Goal: Task Accomplishment & Management: Use online tool/utility

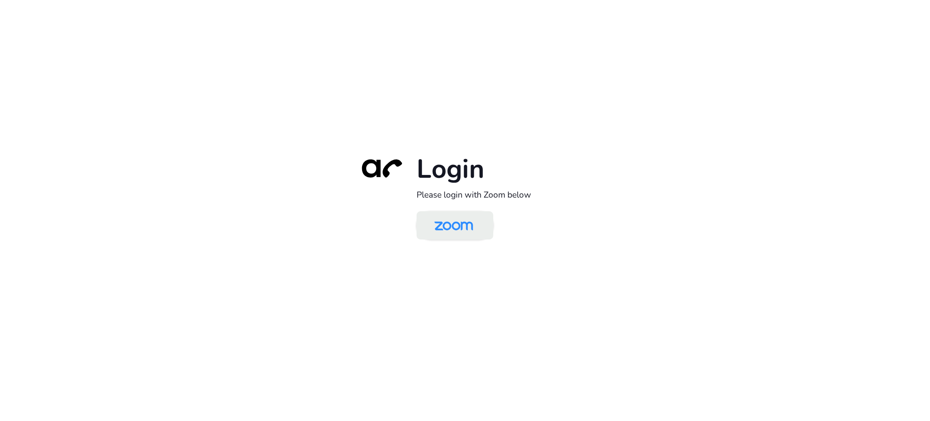
click at [461, 231] on img at bounding box center [454, 226] width 56 height 26
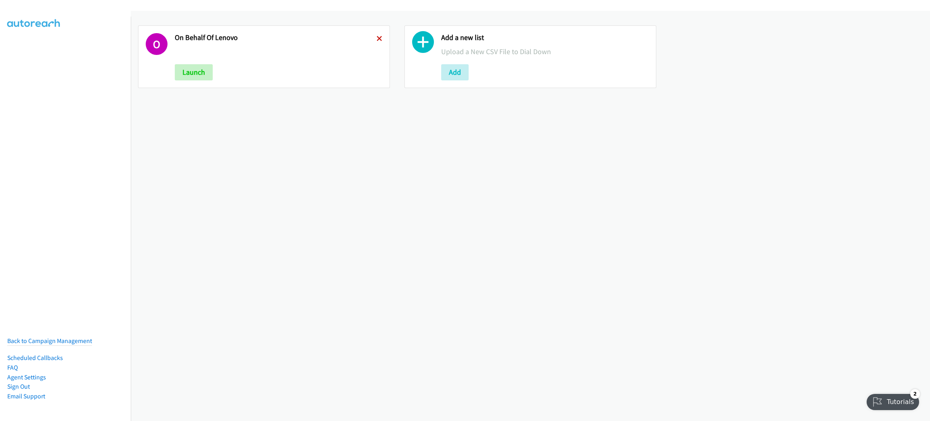
click at [377, 36] on icon at bounding box center [380, 39] width 6 height 6
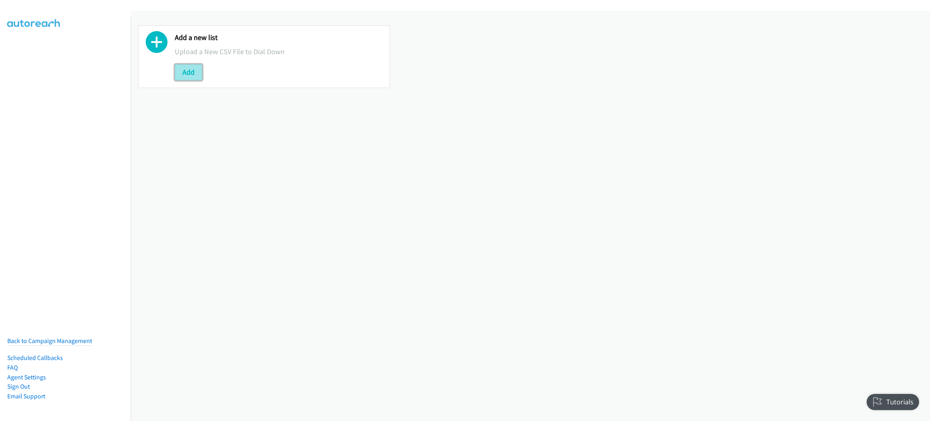
click at [175, 72] on button "Add" at bounding box center [188, 72] width 27 height 16
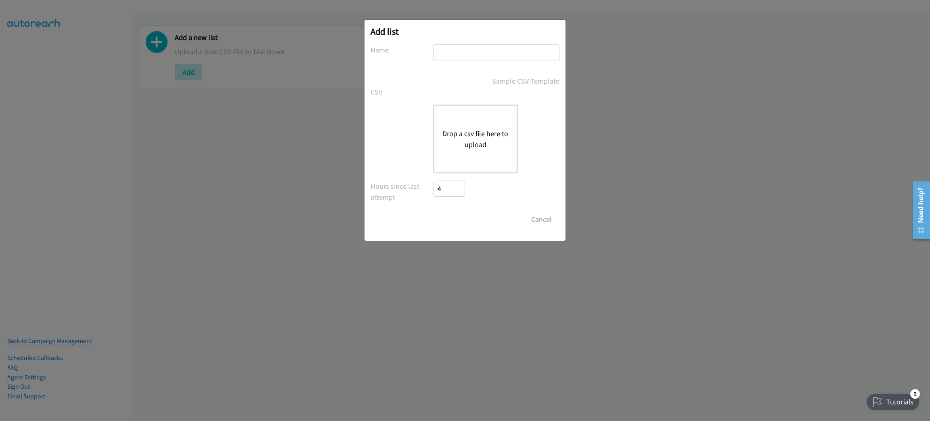
click at [476, 122] on div "Drop a csv file here to upload" at bounding box center [476, 139] width 84 height 69
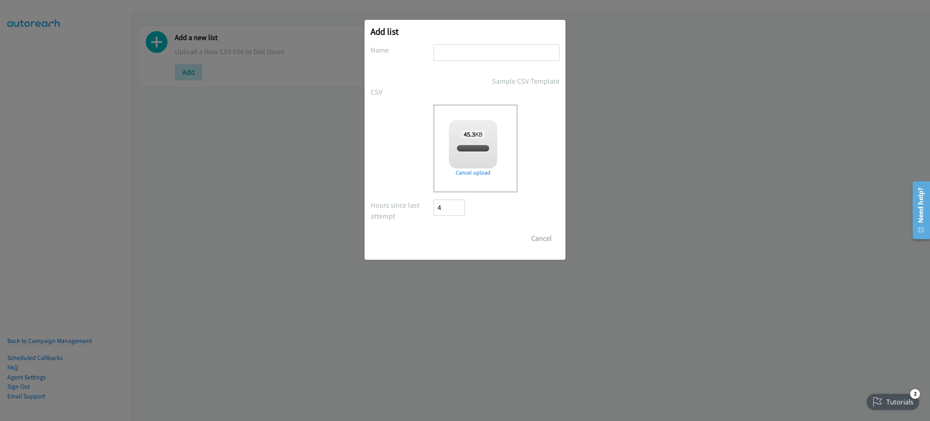
checkbox input "true"
click at [539, 57] on input "text" at bounding box center [497, 52] width 126 height 17
type input "ON BEHALF OF LENOVO"
click at [450, 239] on input "Save List" at bounding box center [455, 238] width 42 height 16
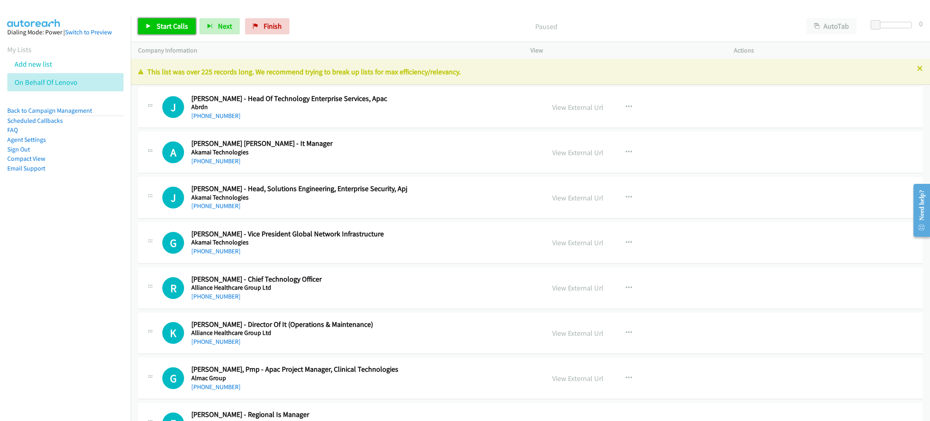
click at [173, 24] on span "Start Calls" at bounding box center [172, 25] width 31 height 9
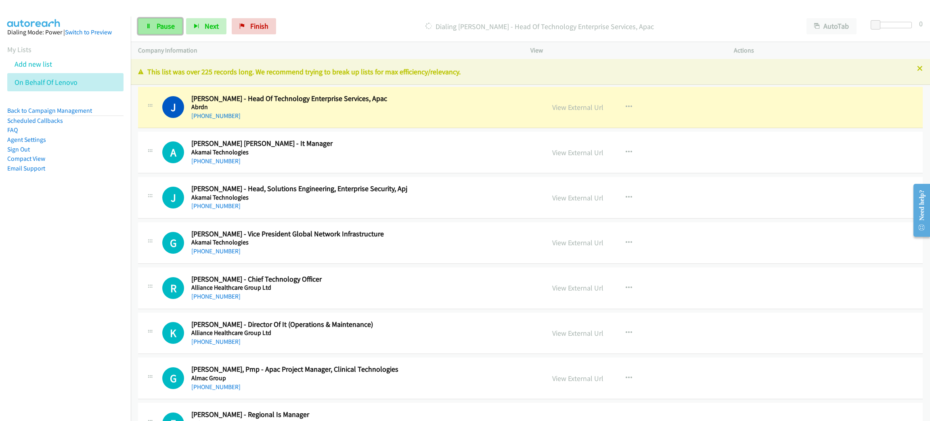
click at [169, 24] on span "Pause" at bounding box center [166, 25] width 18 height 9
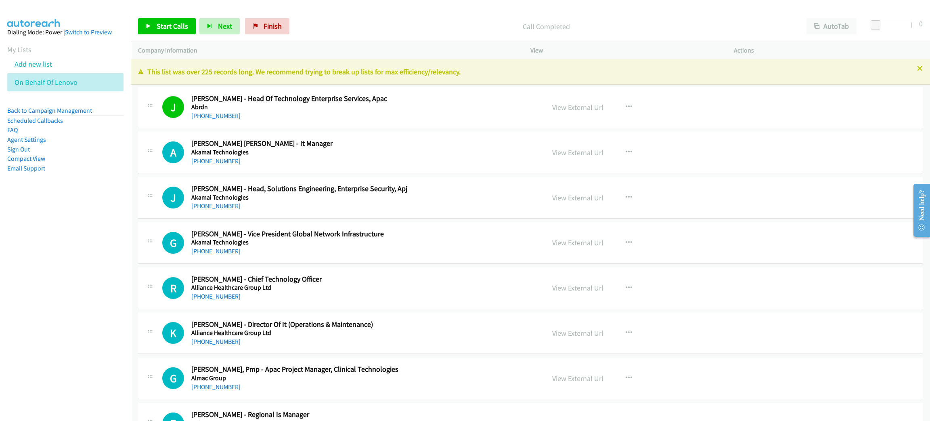
click at [76, 232] on nav "Dialing Mode: Power | Switch to Preview My Lists Add new list On Behalf Of Leno…" at bounding box center [65, 227] width 131 height 421
click at [176, 24] on span "Start Calls" at bounding box center [172, 25] width 31 height 9
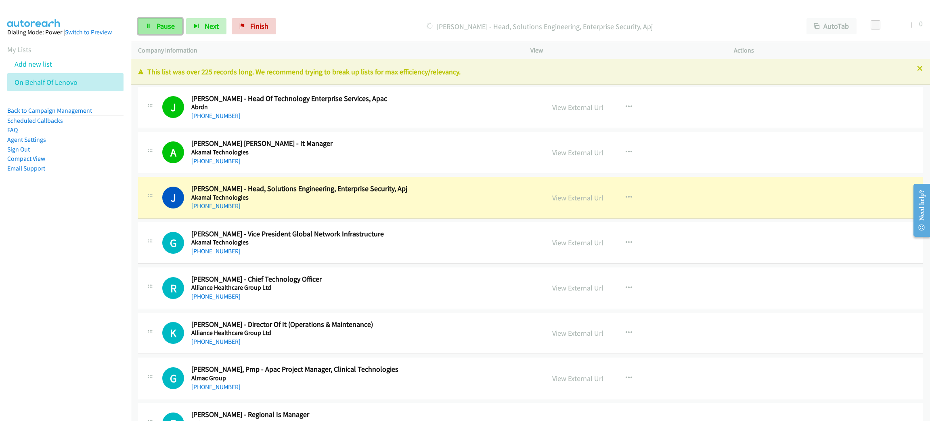
click at [166, 24] on span "Pause" at bounding box center [166, 25] width 18 height 9
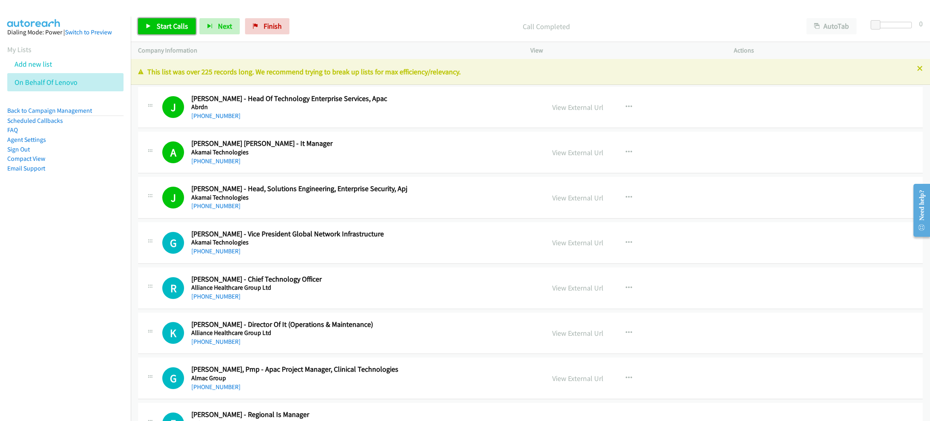
click at [181, 27] on span "Start Calls" at bounding box center [172, 25] width 31 height 9
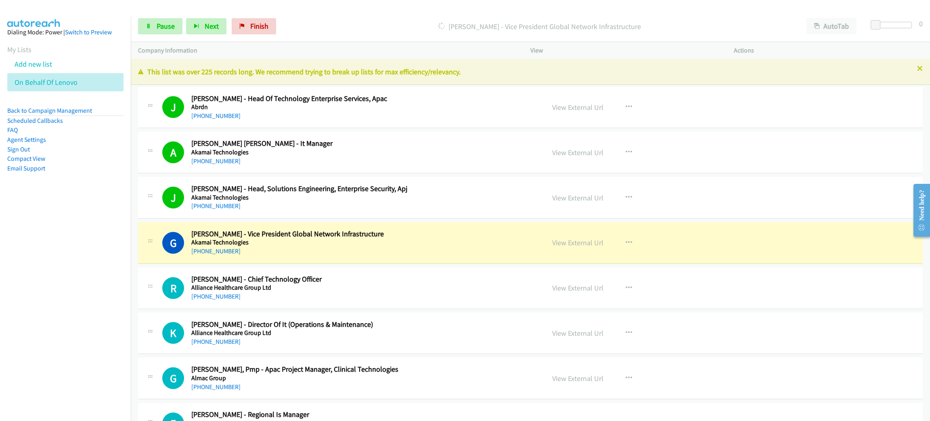
click at [280, 233] on h2 "Gavin Tait - Vice President Global Network Infrastructure" at bounding box center [362, 233] width 342 height 9
click at [570, 243] on link "View External Url" at bounding box center [577, 242] width 51 height 9
click at [149, 34] on link "Pause" at bounding box center [160, 26] width 44 height 16
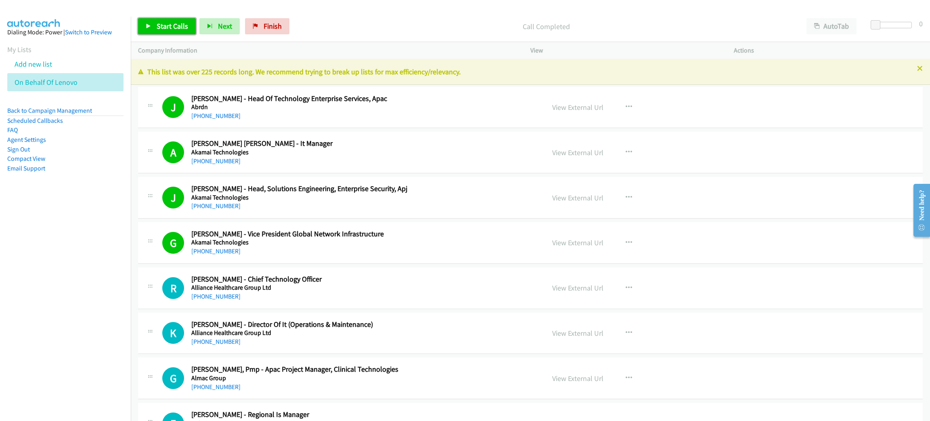
click at [178, 29] on span "Start Calls" at bounding box center [172, 25] width 31 height 9
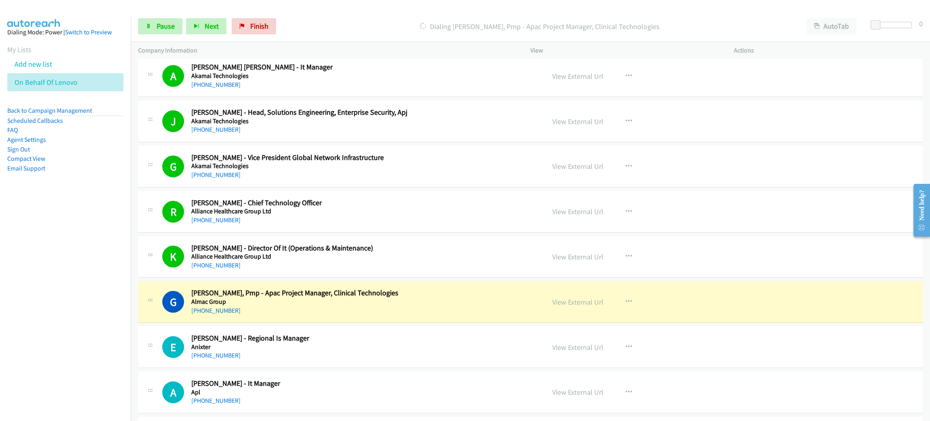
scroll to position [121, 0]
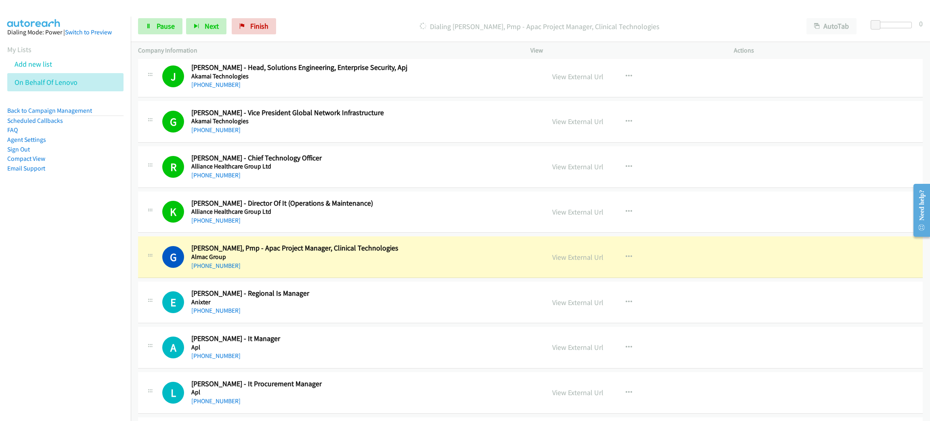
click at [284, 265] on div "+65 9650 2451" at bounding box center [362, 266] width 342 height 10
click at [326, 260] on h5 "Almac Group" at bounding box center [362, 257] width 342 height 8
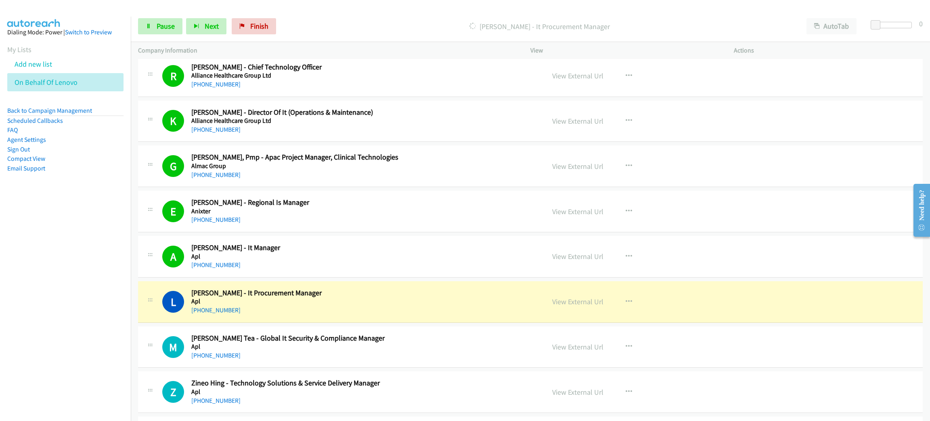
scroll to position [242, 0]
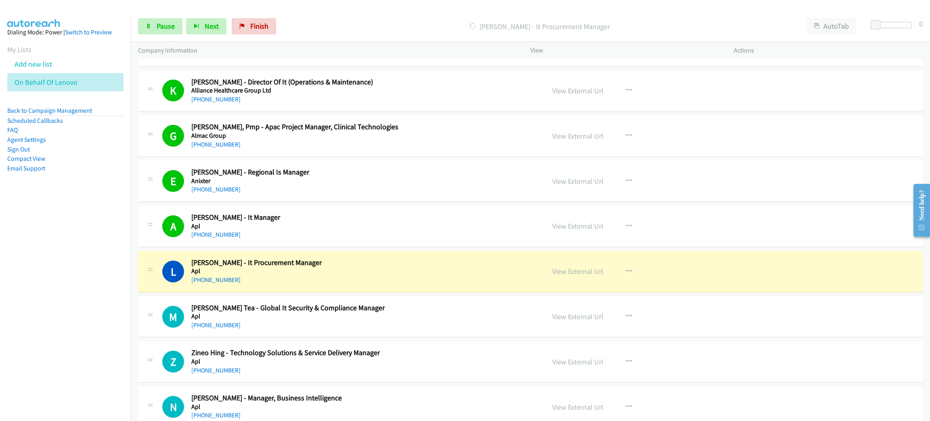
click at [317, 264] on h2 "Lawrence Chee - It Procurement Manager" at bounding box center [362, 262] width 342 height 9
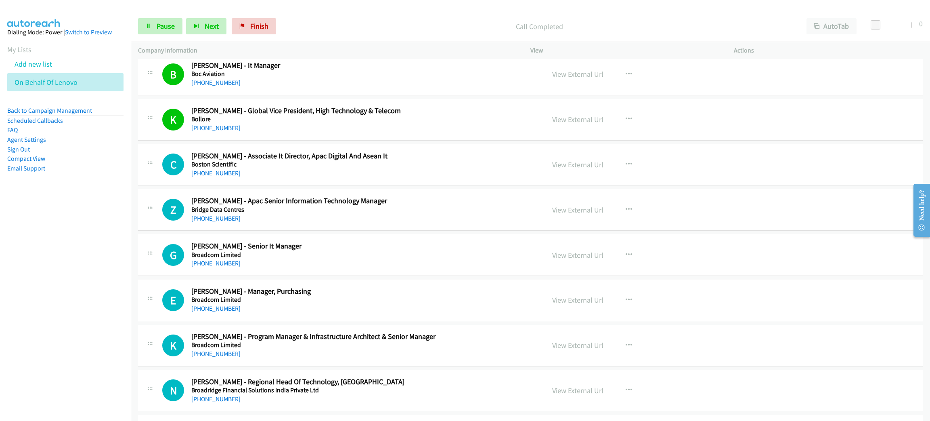
scroll to position [1392, 0]
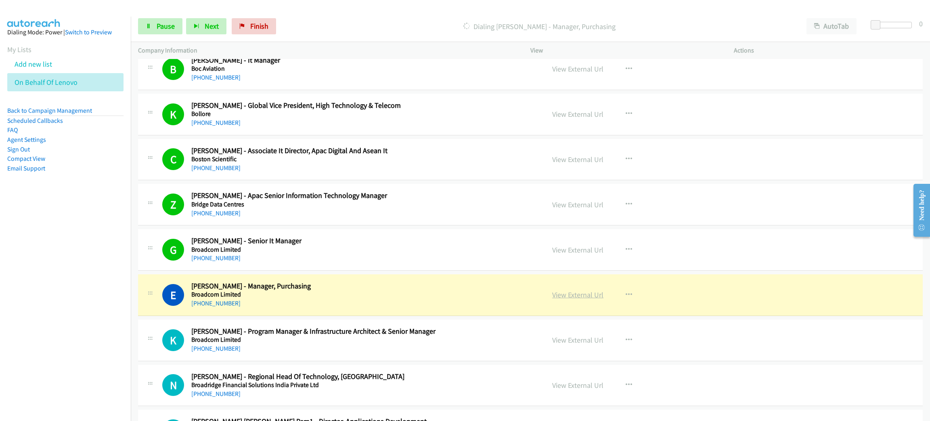
click at [582, 295] on link "View External Url" at bounding box center [577, 294] width 51 height 9
click at [159, 24] on span "Pause" at bounding box center [166, 25] width 18 height 9
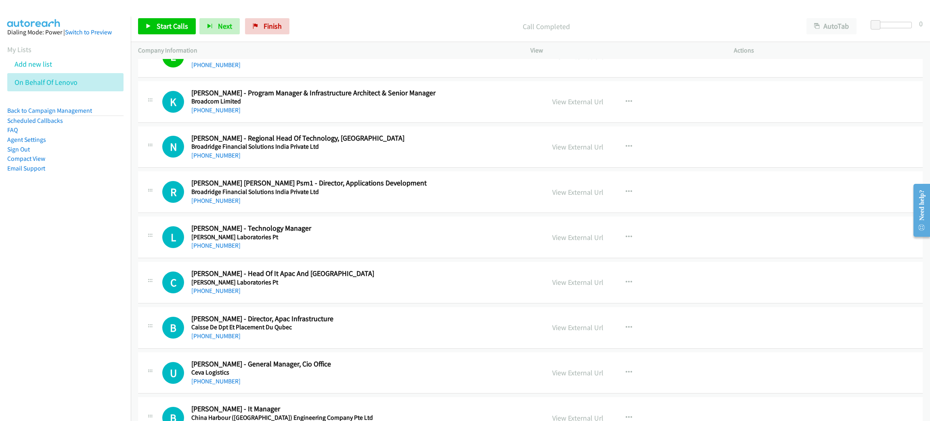
scroll to position [1635, 0]
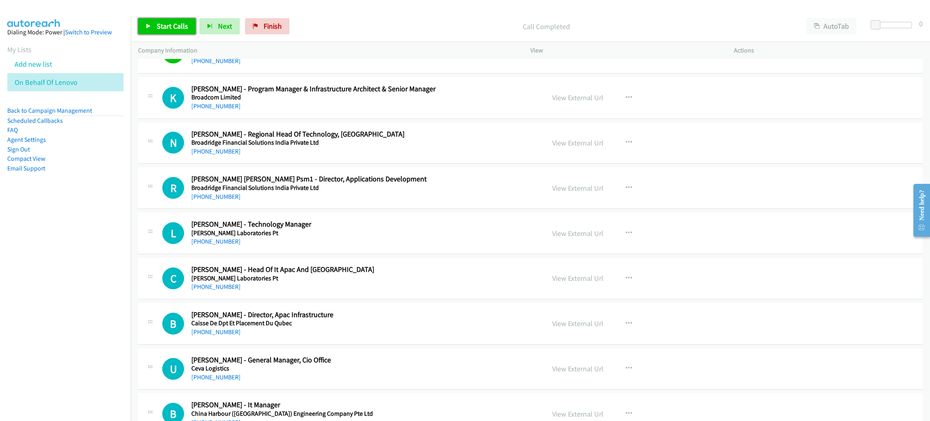
click at [180, 31] on link "Start Calls" at bounding box center [167, 26] width 58 height 16
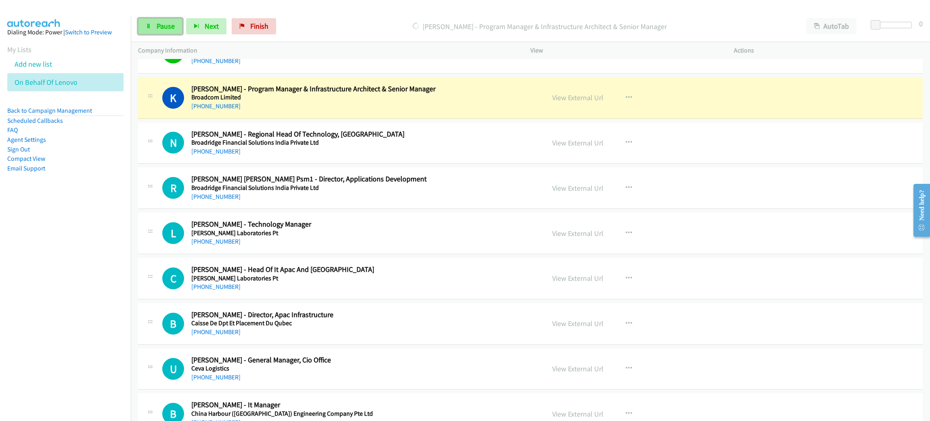
click at [164, 27] on span "Pause" at bounding box center [166, 25] width 18 height 9
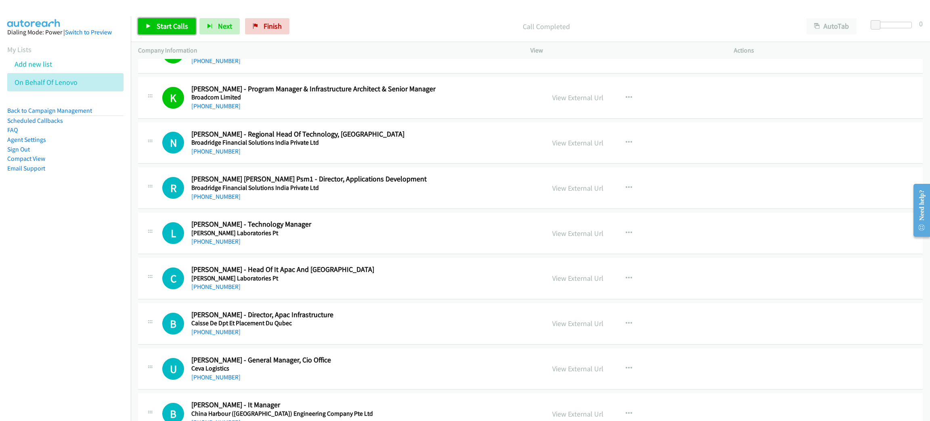
click at [166, 23] on span "Start Calls" at bounding box center [172, 25] width 31 height 9
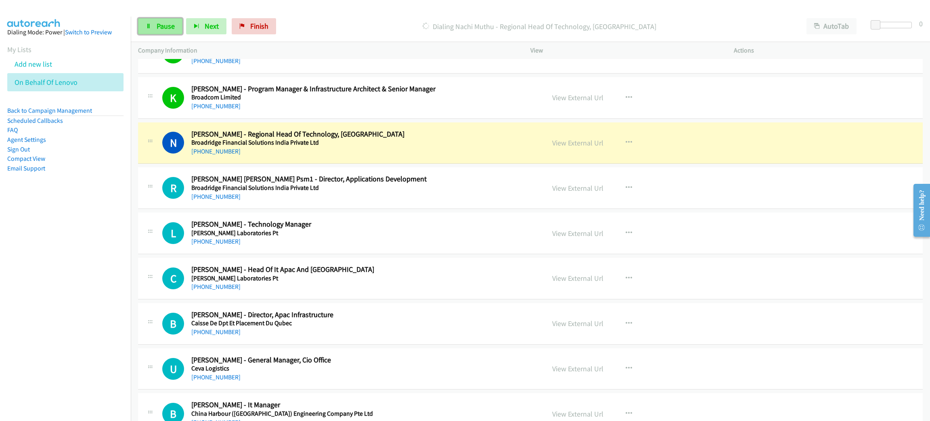
click at [158, 31] on link "Pause" at bounding box center [160, 26] width 44 height 16
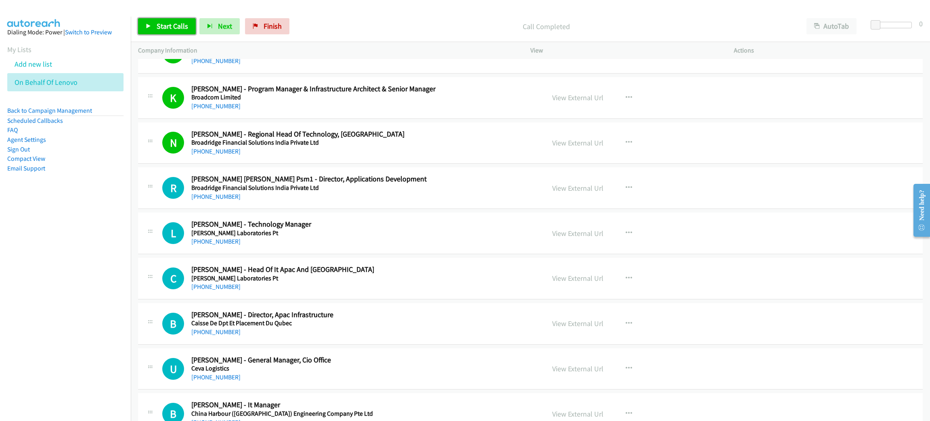
click at [180, 21] on span "Start Calls" at bounding box center [172, 25] width 31 height 9
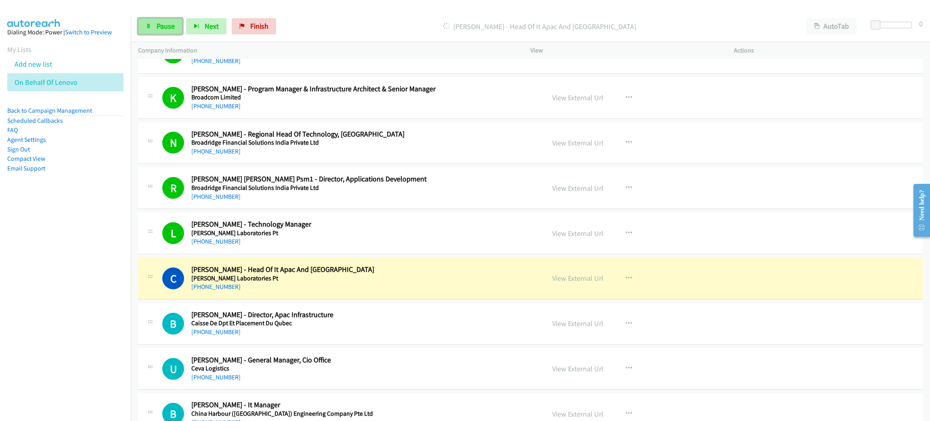
click at [147, 27] on icon at bounding box center [149, 27] width 6 height 6
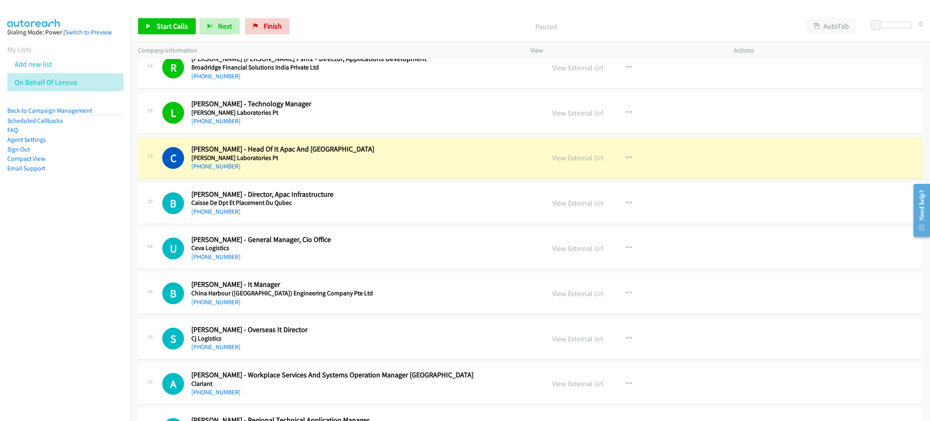
scroll to position [1756, 0]
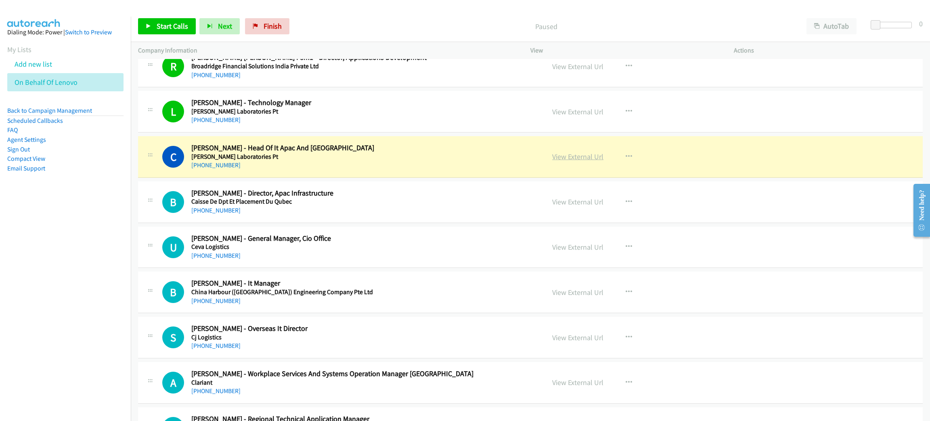
click at [573, 161] on link "View External Url" at bounding box center [577, 156] width 51 height 9
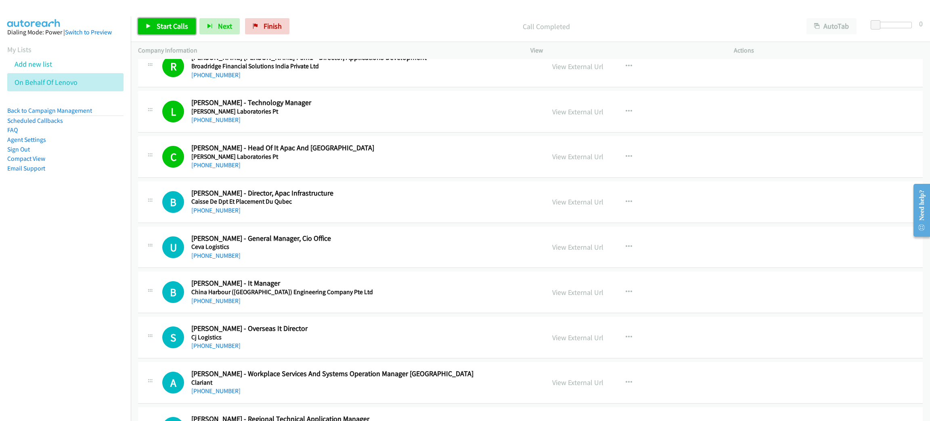
click at [184, 21] on span "Start Calls" at bounding box center [172, 25] width 31 height 9
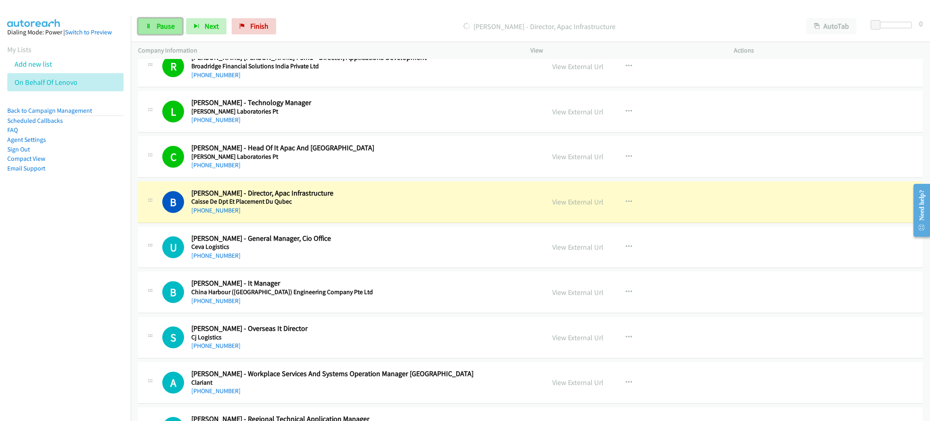
click at [170, 21] on span "Pause" at bounding box center [166, 25] width 18 height 9
click at [563, 205] on link "View External Url" at bounding box center [577, 201] width 51 height 9
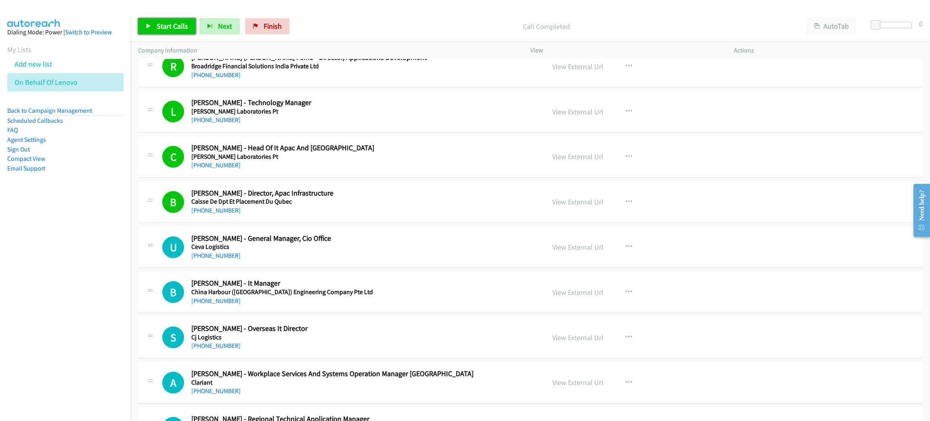
click at [183, 23] on span "Start Calls" at bounding box center [172, 25] width 31 height 9
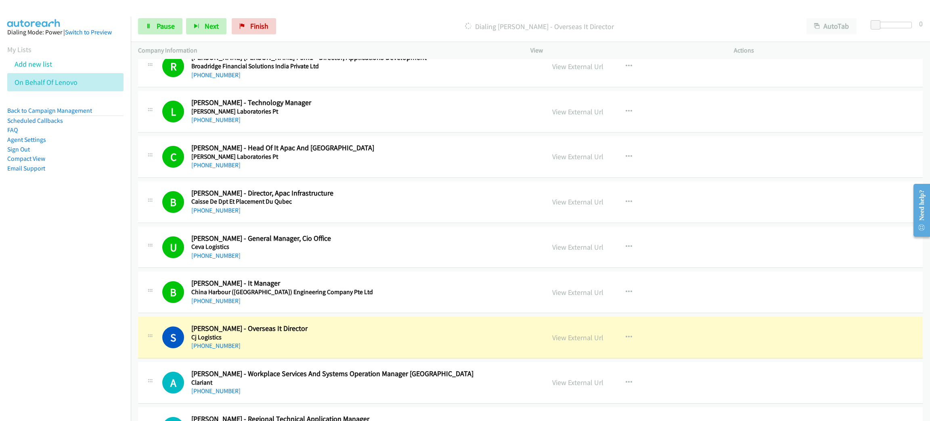
click at [830, 346] on div "S Callback Scheduled Sean Nam - Overseas It Director Cj Logistics Asia/Singapor…" at bounding box center [530, 338] width 785 height 42
click at [593, 336] on link "View External Url" at bounding box center [577, 337] width 51 height 9
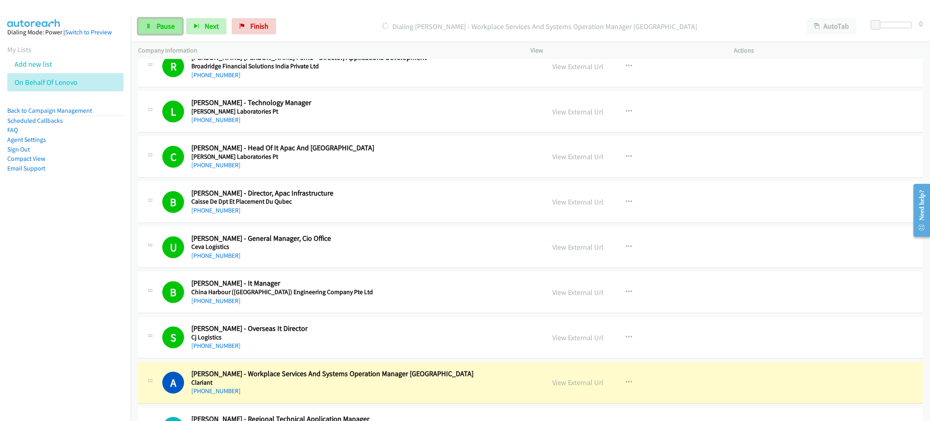
click at [153, 21] on link "Pause" at bounding box center [160, 26] width 44 height 16
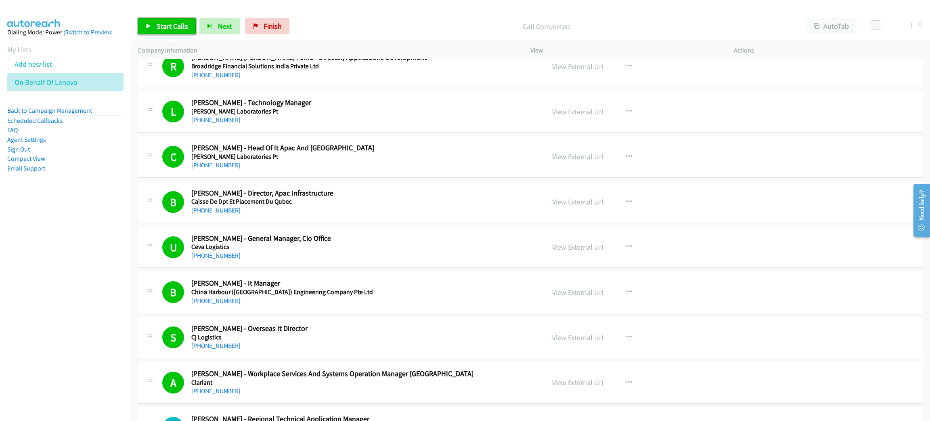
click at [158, 19] on link "Start Calls" at bounding box center [167, 26] width 58 height 16
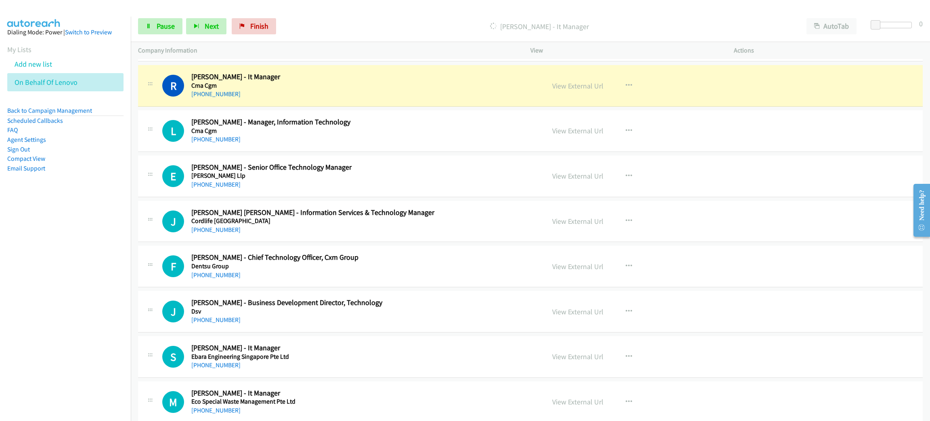
scroll to position [2482, 0]
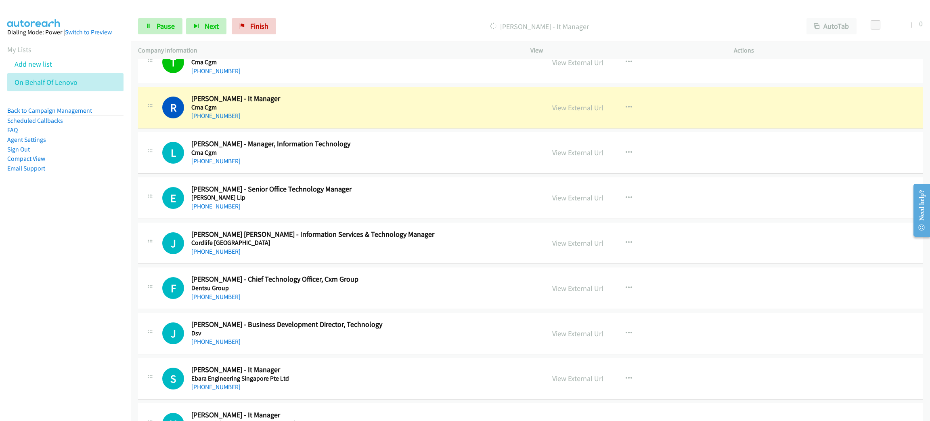
drag, startPoint x: 316, startPoint y: 119, endPoint x: 522, endPoint y: 106, distance: 205.9
click at [568, 110] on link "View External Url" at bounding box center [577, 107] width 51 height 9
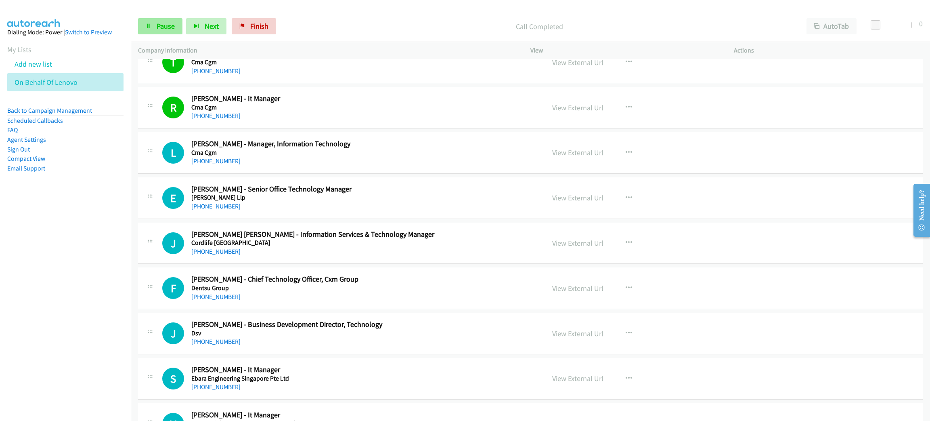
click at [151, 24] on icon at bounding box center [149, 27] width 6 height 6
click at [166, 21] on span "Start Calls" at bounding box center [172, 25] width 31 height 9
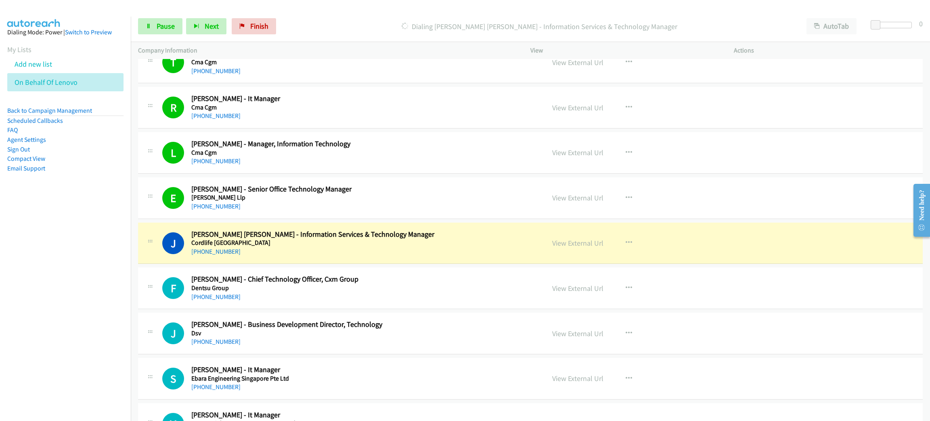
click at [275, 247] on h5 "Cordlife Singapore" at bounding box center [362, 243] width 342 height 8
click at [153, 24] on link "Pause" at bounding box center [160, 26] width 44 height 16
click at [579, 247] on link "View External Url" at bounding box center [577, 242] width 51 height 9
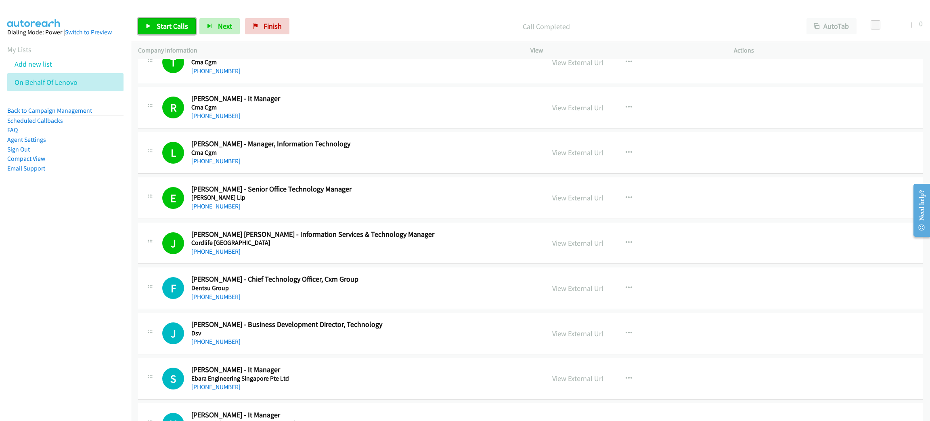
click at [160, 19] on link "Start Calls" at bounding box center [167, 26] width 58 height 16
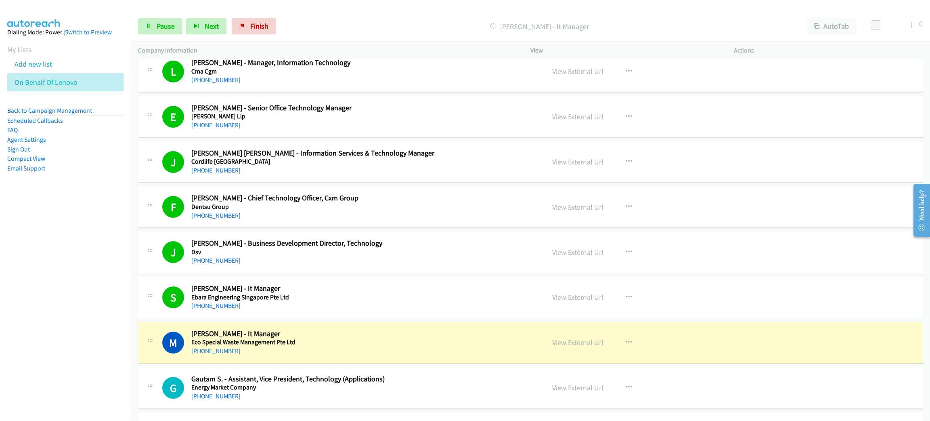
scroll to position [2785, 0]
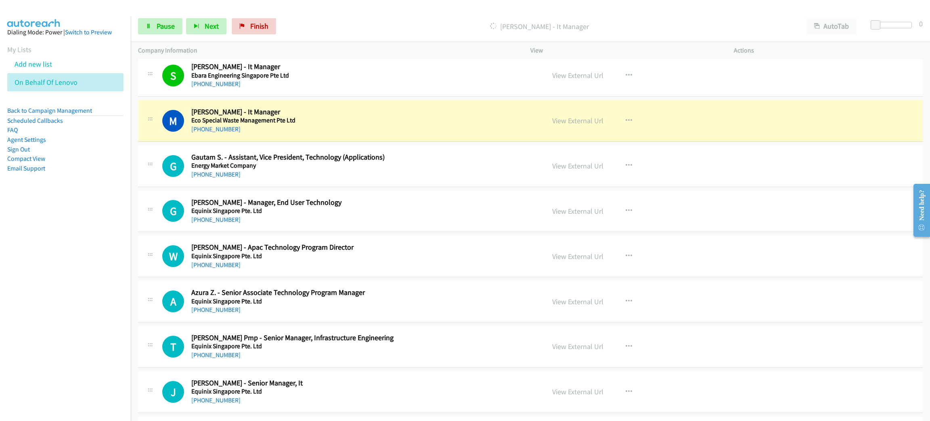
click at [291, 140] on div "M Callback Scheduled Mani Vannam - It Manager Eco Special Waste Management Pte …" at bounding box center [530, 121] width 785 height 42
click at [583, 125] on link "View External Url" at bounding box center [577, 120] width 51 height 9
click at [155, 24] on link "Pause" at bounding box center [160, 26] width 44 height 16
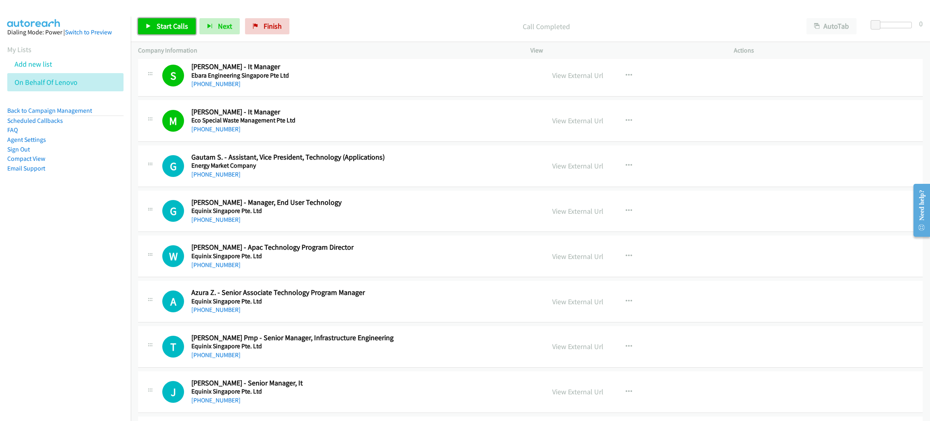
click at [153, 32] on link "Start Calls" at bounding box center [167, 26] width 58 height 16
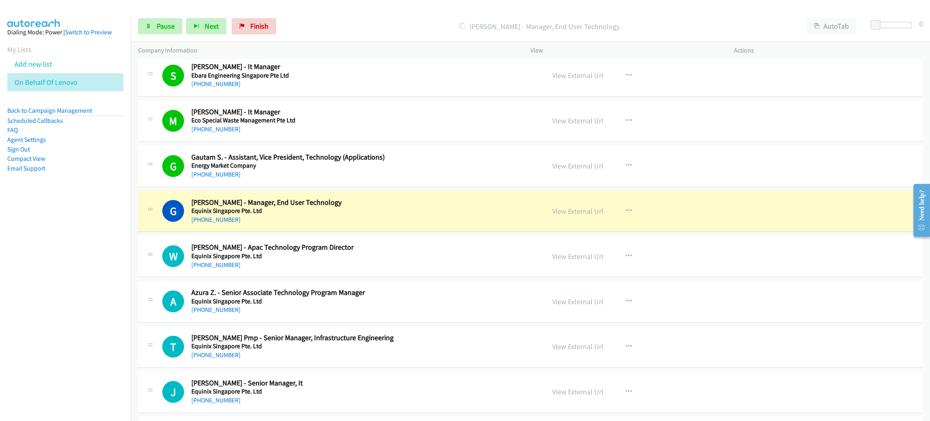
click at [303, 221] on div "+65 9847 8741" at bounding box center [362, 220] width 342 height 10
click at [586, 212] on link "View External Url" at bounding box center [577, 210] width 51 height 9
click at [147, 28] on icon at bounding box center [149, 27] width 6 height 6
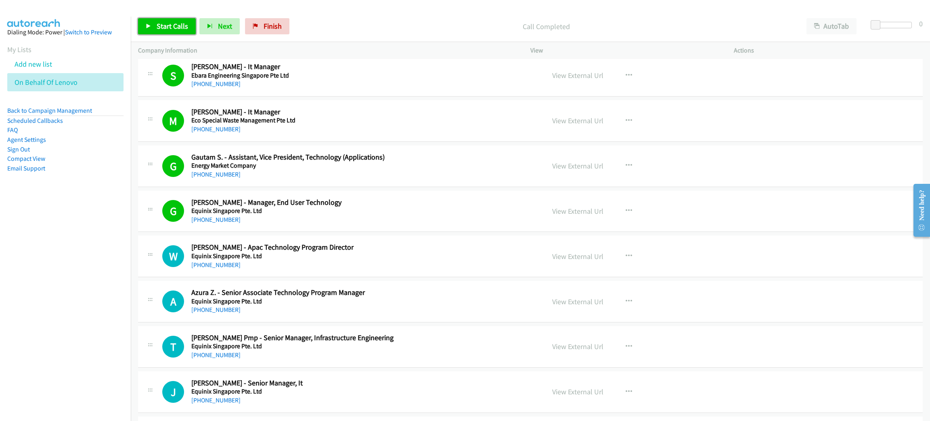
click at [174, 24] on span "Start Calls" at bounding box center [172, 25] width 31 height 9
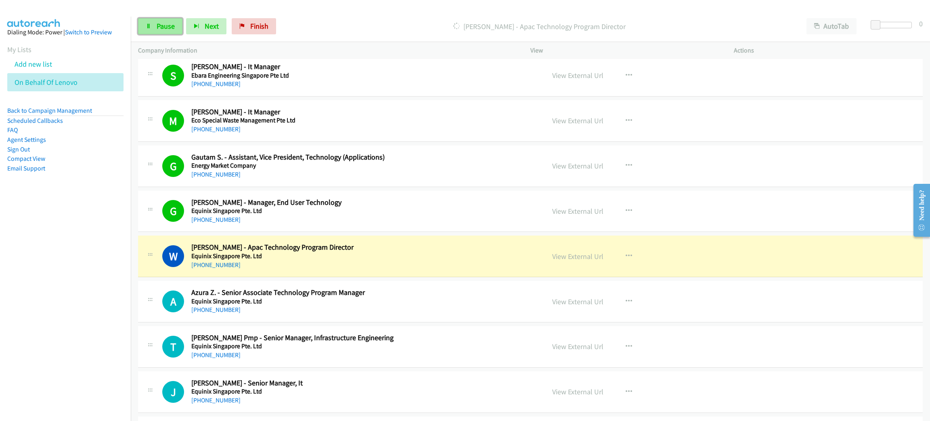
click at [167, 25] on span "Pause" at bounding box center [166, 25] width 18 height 9
click at [573, 261] on link "View External Url" at bounding box center [577, 256] width 51 height 9
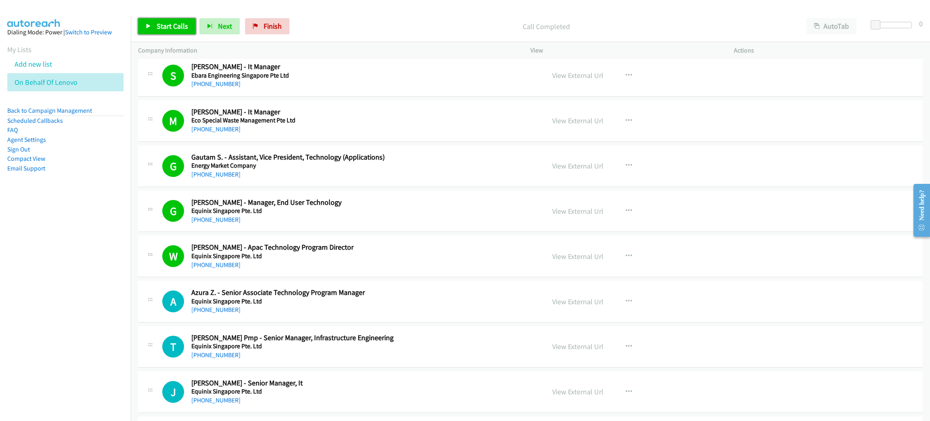
click at [153, 21] on link "Start Calls" at bounding box center [167, 26] width 58 height 16
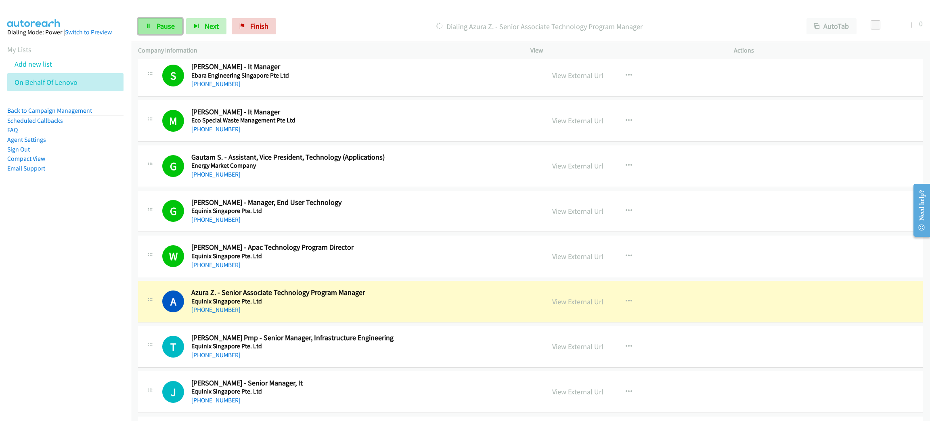
click at [164, 24] on span "Pause" at bounding box center [166, 25] width 18 height 9
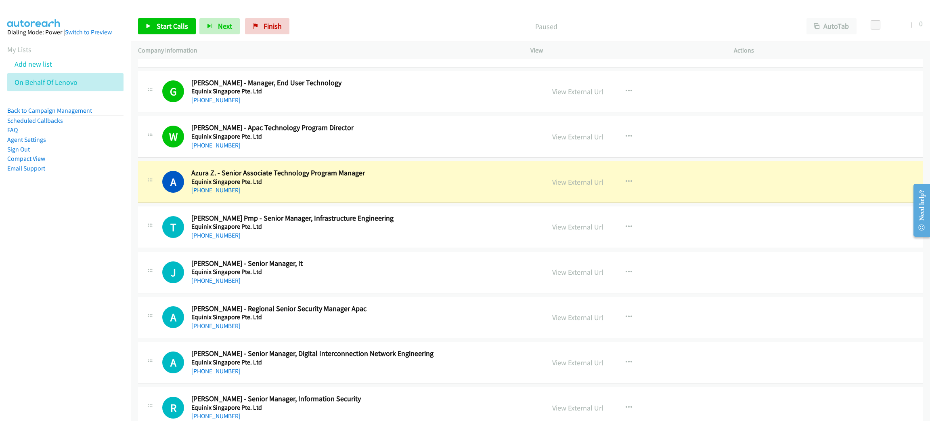
scroll to position [2906, 0]
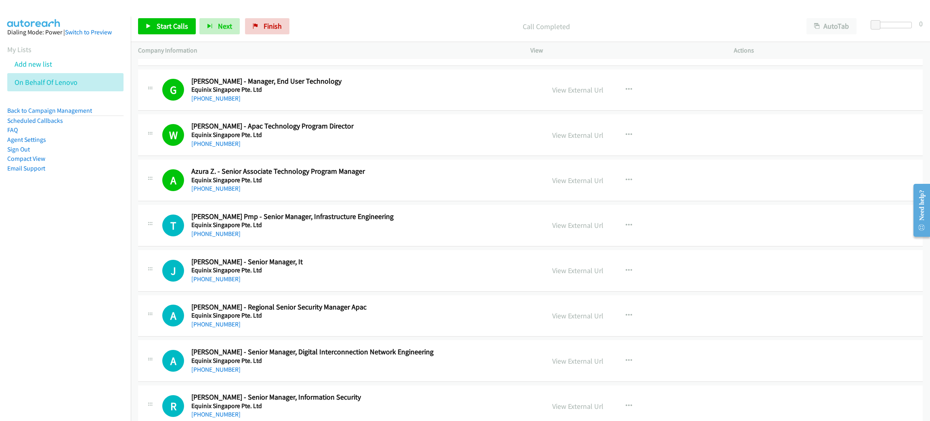
click at [300, 201] on div "A Callback Scheduled Azura Z. - Senior Associate Technology Program Manager Equ…" at bounding box center [530, 180] width 785 height 42
click at [173, 21] on span "Start Calls" at bounding box center [172, 25] width 31 height 9
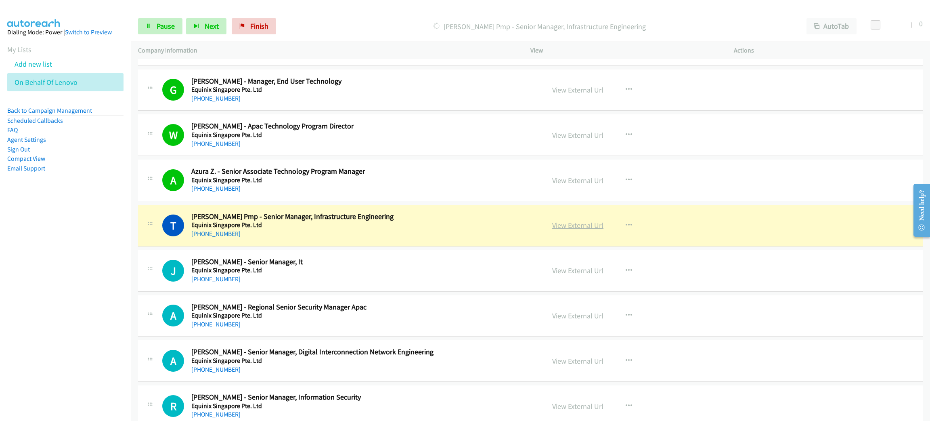
click at [574, 227] on link "View External Url" at bounding box center [577, 224] width 51 height 9
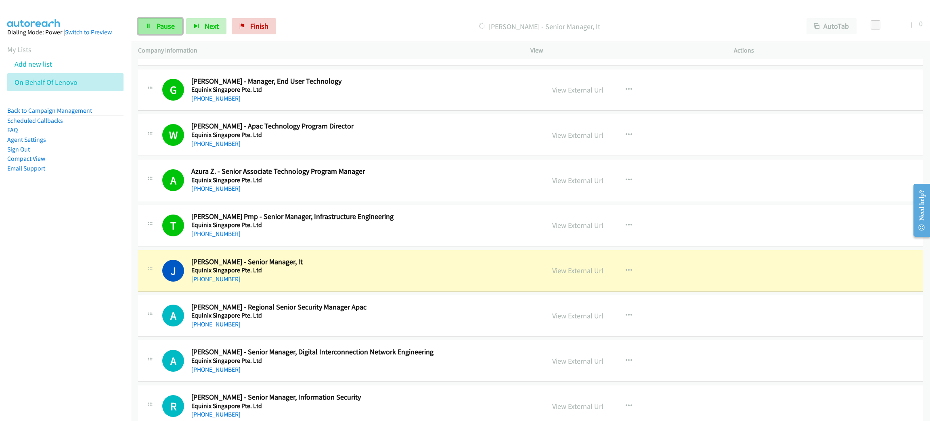
click at [162, 25] on span "Pause" at bounding box center [166, 25] width 18 height 9
click at [579, 271] on link "View External Url" at bounding box center [577, 270] width 51 height 9
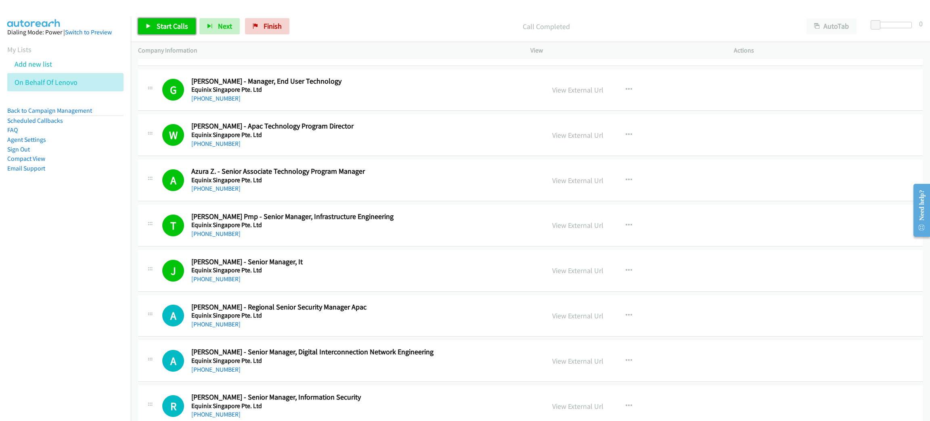
click at [158, 24] on span "Start Calls" at bounding box center [172, 25] width 31 height 9
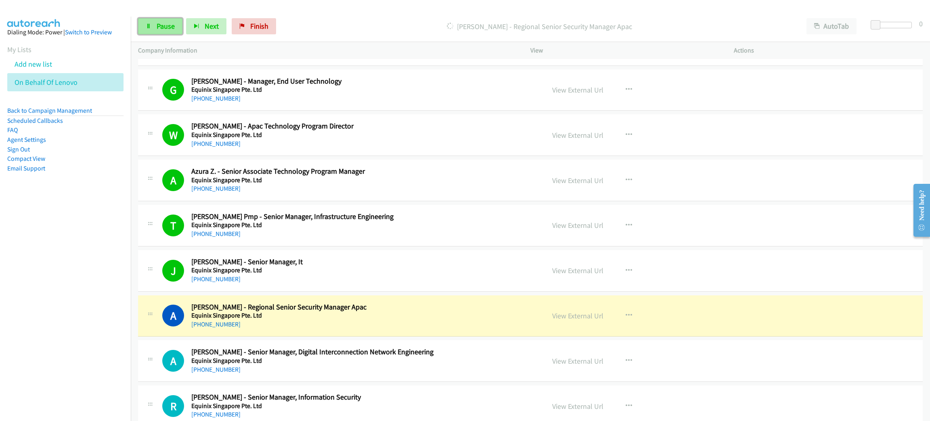
click at [158, 23] on span "Pause" at bounding box center [166, 25] width 18 height 9
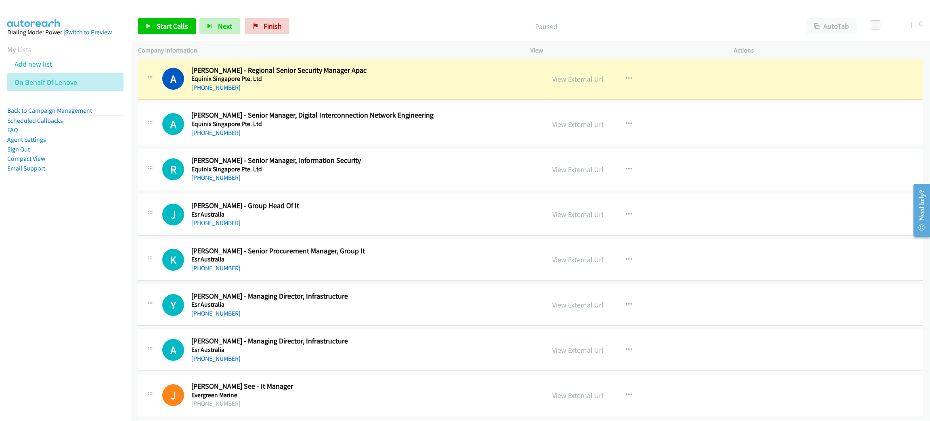
scroll to position [3148, 0]
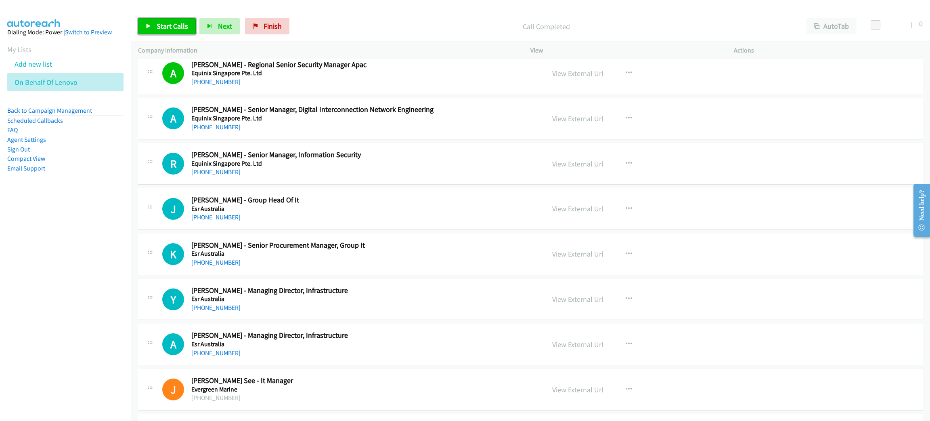
click at [157, 30] on span "Start Calls" at bounding box center [172, 25] width 31 height 9
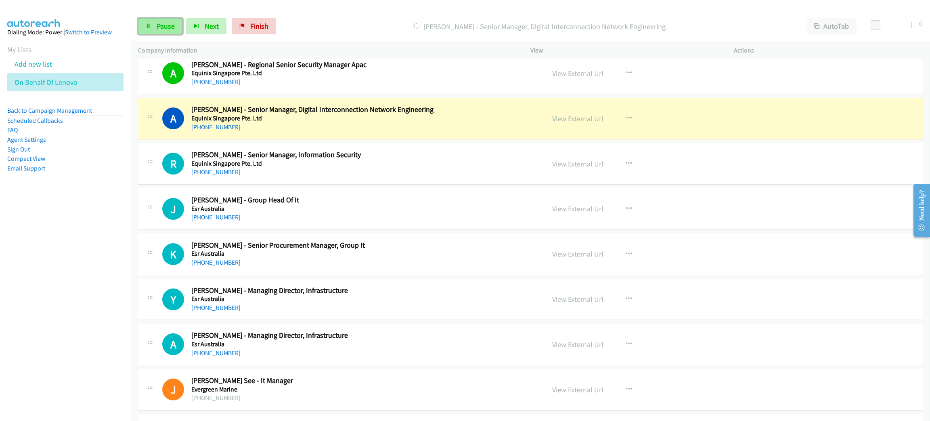
click at [151, 21] on link "Pause" at bounding box center [160, 26] width 44 height 16
click at [585, 119] on link "View External Url" at bounding box center [577, 118] width 51 height 9
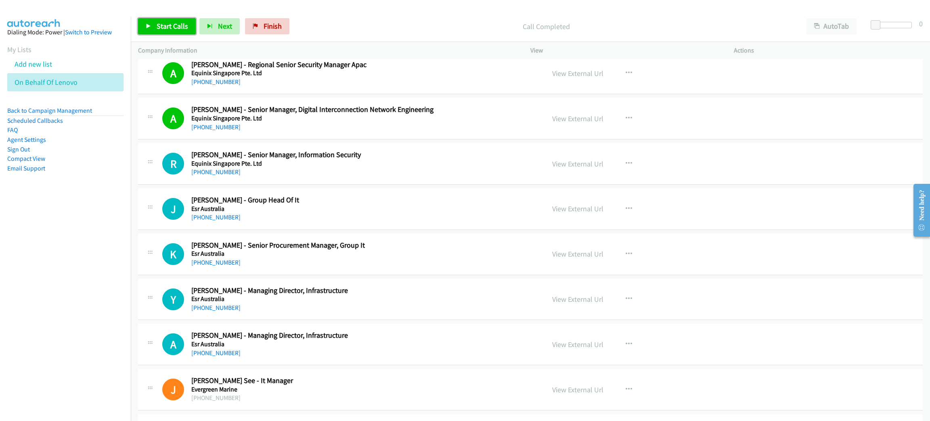
click at [180, 27] on span "Start Calls" at bounding box center [172, 25] width 31 height 9
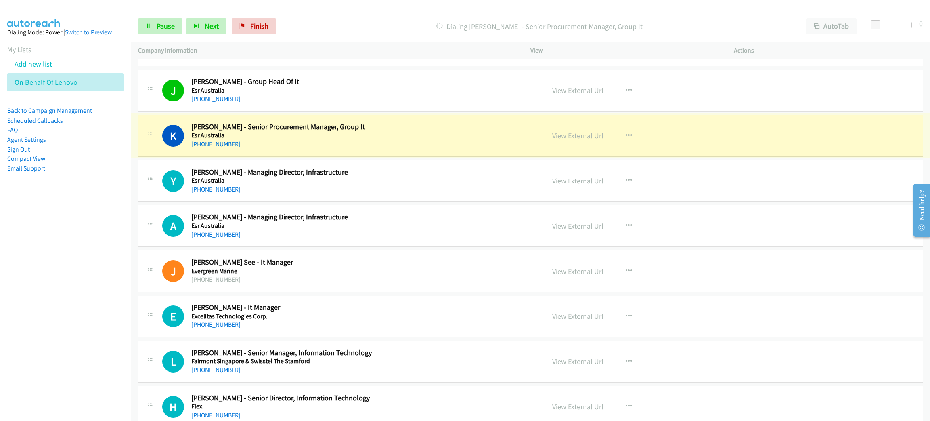
scroll to position [3270, 0]
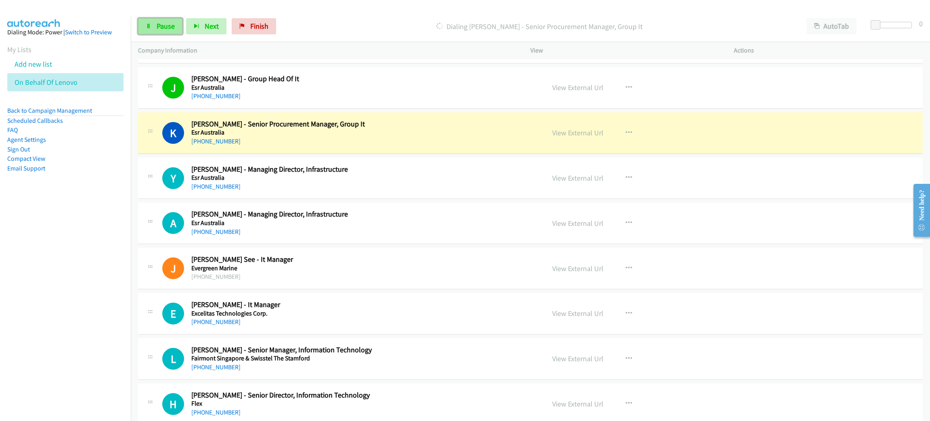
click at [160, 21] on span "Pause" at bounding box center [166, 25] width 18 height 9
click at [586, 137] on link "View External Url" at bounding box center [577, 132] width 51 height 9
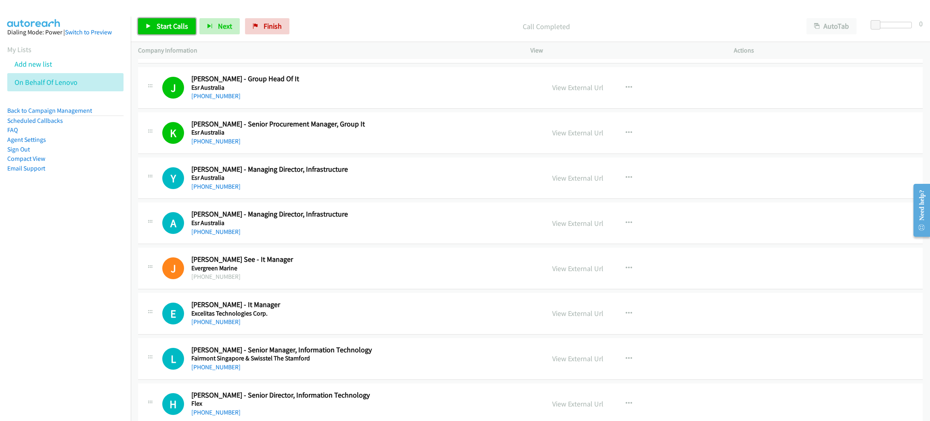
click at [186, 27] on span "Start Calls" at bounding box center [172, 25] width 31 height 9
click at [168, 21] on span "Pause" at bounding box center [166, 25] width 18 height 9
click at [173, 27] on span "Start Calls" at bounding box center [172, 25] width 31 height 9
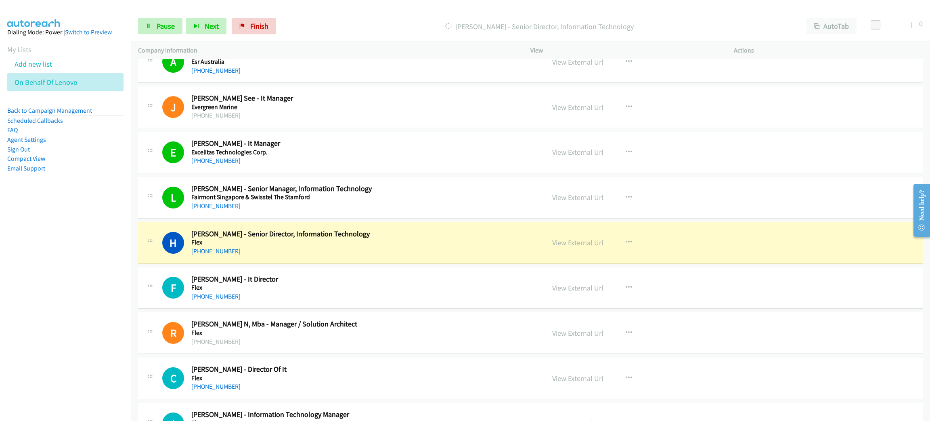
scroll to position [3512, 0]
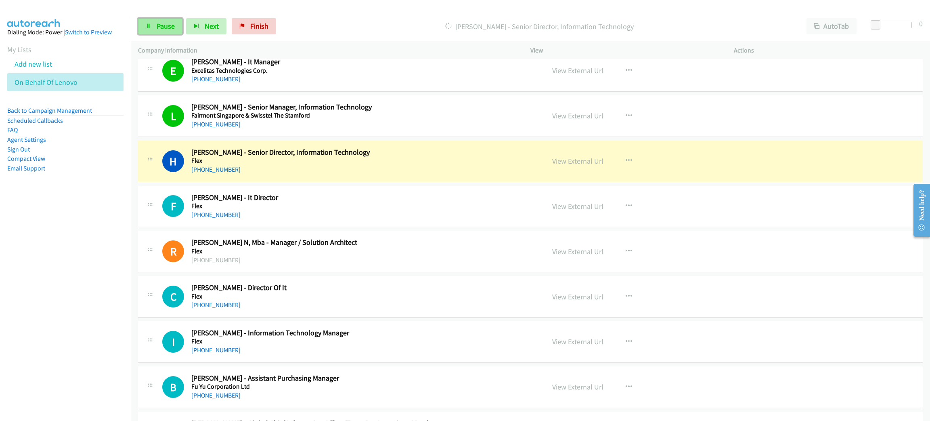
click at [161, 27] on span "Pause" at bounding box center [166, 25] width 18 height 9
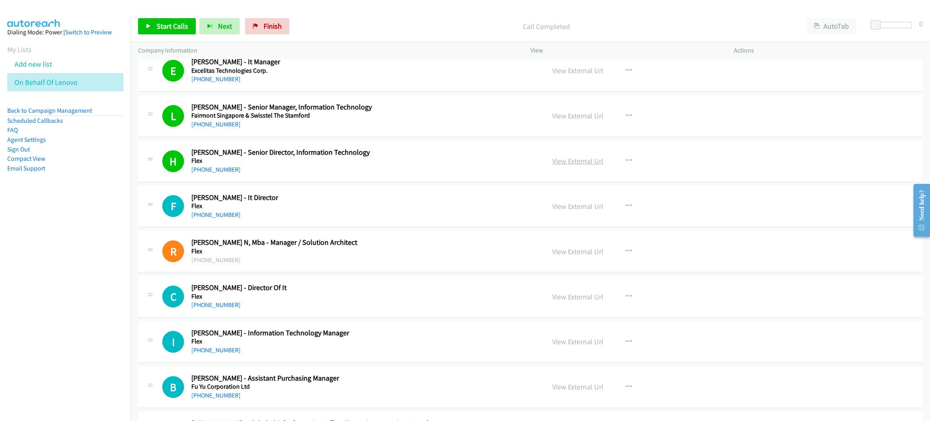
click at [588, 166] on link "View External Url" at bounding box center [577, 160] width 51 height 9
click at [79, 244] on nav "Dialing Mode: Power | Switch to Preview My Lists Add new list On Behalf Of Leno…" at bounding box center [65, 227] width 131 height 421
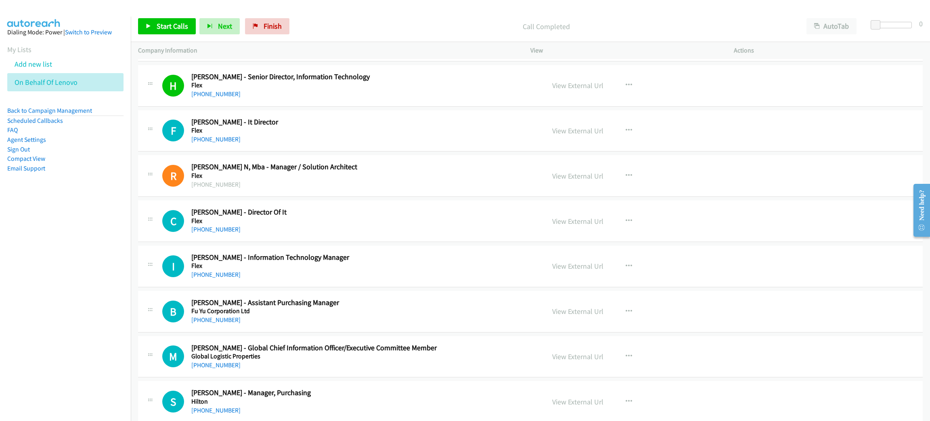
scroll to position [3633, 0]
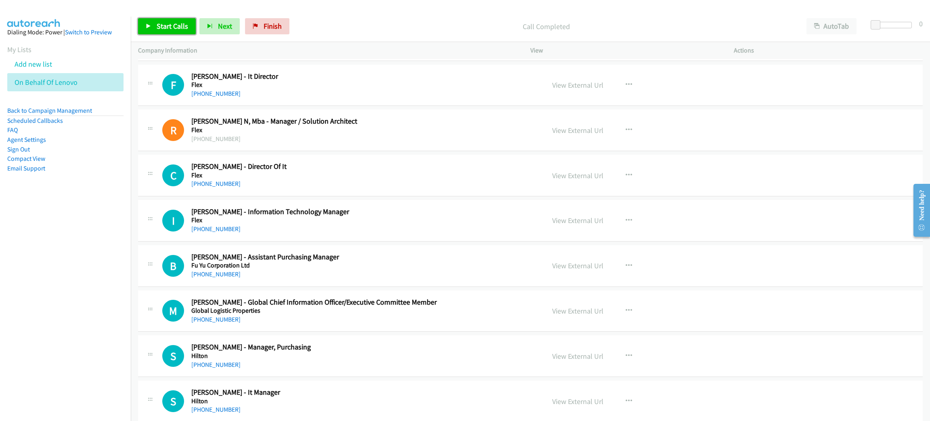
click at [168, 34] on link "Start Calls" at bounding box center [167, 26] width 58 height 16
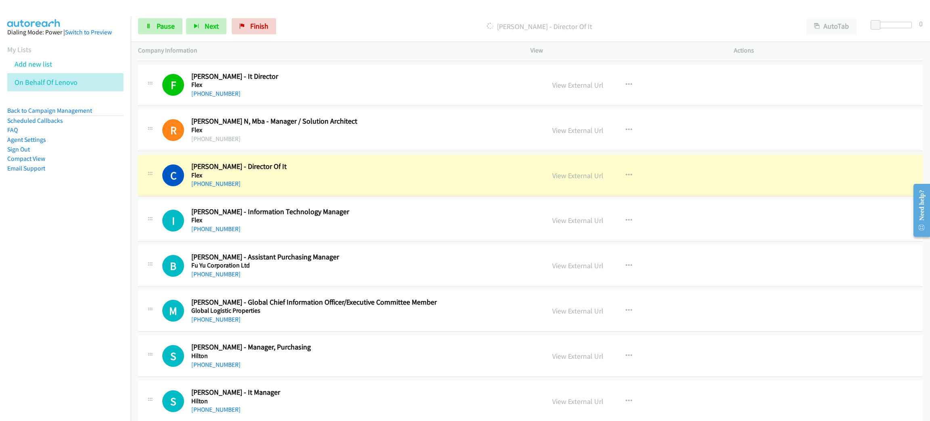
click at [834, 180] on div "C Callback Scheduled Chuin Ming Lim - Director Of It Flex Asia/Singapore +65 97…" at bounding box center [530, 176] width 785 height 42
click at [575, 180] on link "View External Url" at bounding box center [577, 175] width 51 height 9
click at [157, 23] on span "Pause" at bounding box center [166, 25] width 18 height 9
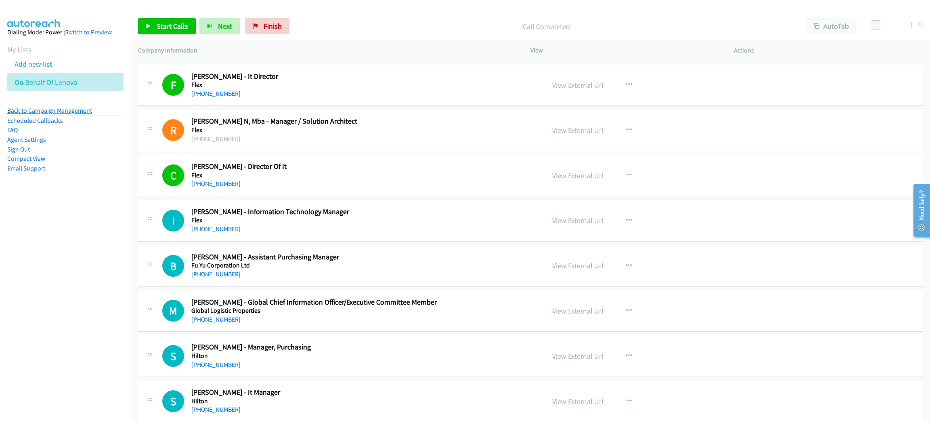
click at [82, 109] on link "Back to Campaign Management" at bounding box center [49, 111] width 85 height 8
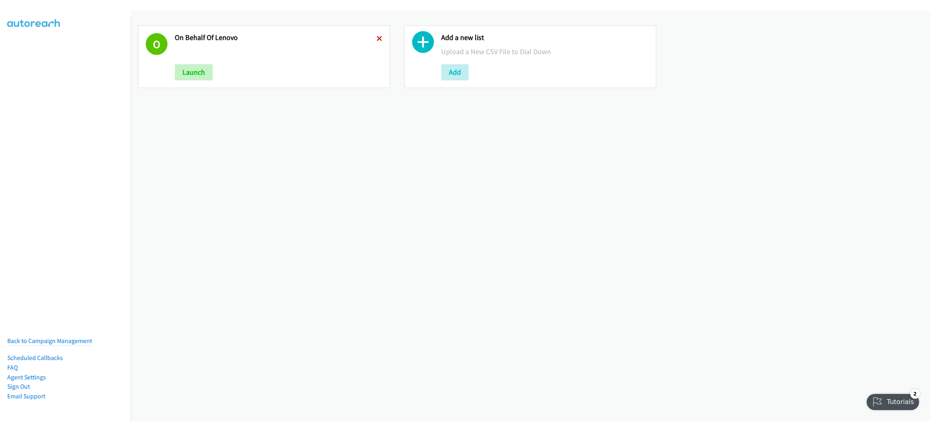
click at [377, 37] on icon at bounding box center [380, 39] width 6 height 6
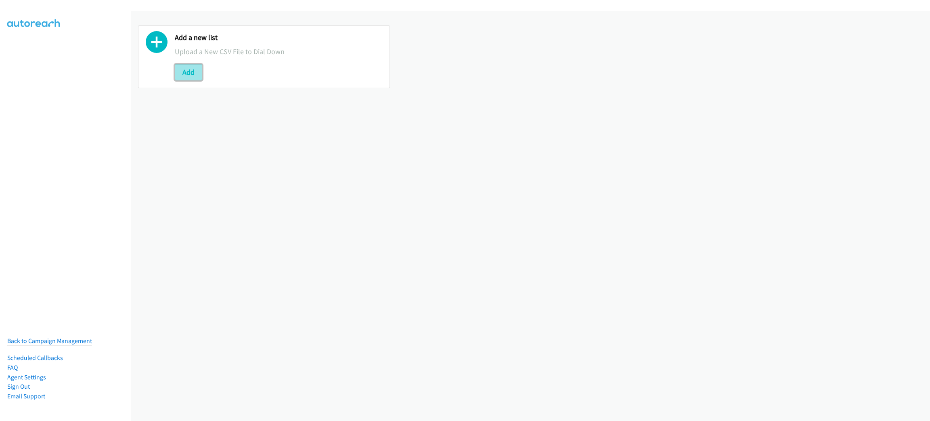
click at [179, 73] on button "Add" at bounding box center [188, 72] width 27 height 16
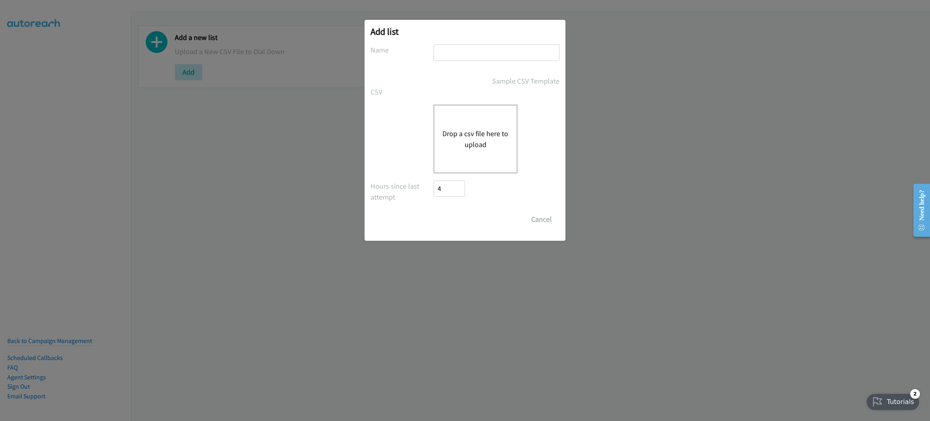
click at [473, 137] on button "Drop a csv file here to upload" at bounding box center [475, 139] width 66 height 22
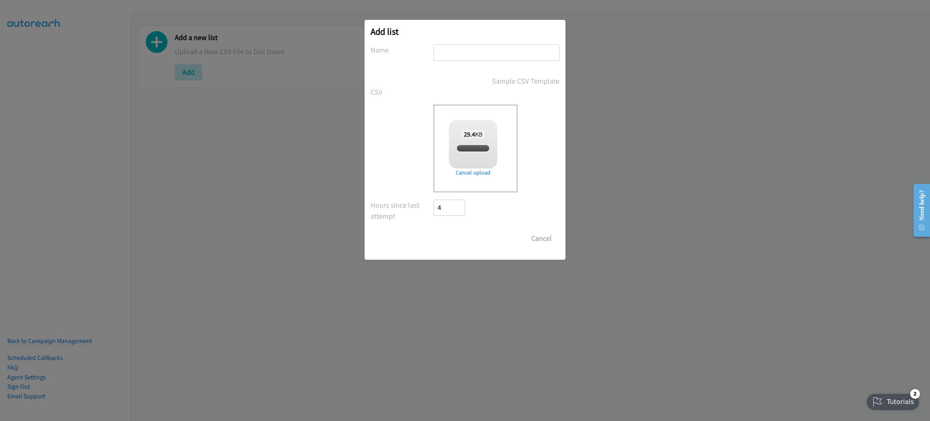
checkbox input "true"
click at [475, 56] on input "text" at bounding box center [497, 52] width 126 height 17
click at [435, 48] on input "LENOVO" at bounding box center [497, 52] width 126 height 17
type input "On Behalf of LENOVO"
click at [459, 241] on input "Save List" at bounding box center [455, 238] width 42 height 16
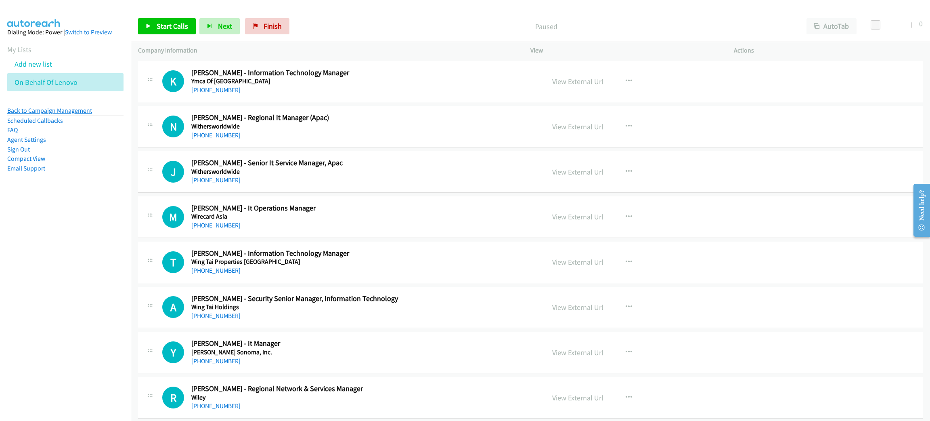
click at [71, 111] on link "Back to Campaign Management" at bounding box center [49, 111] width 85 height 8
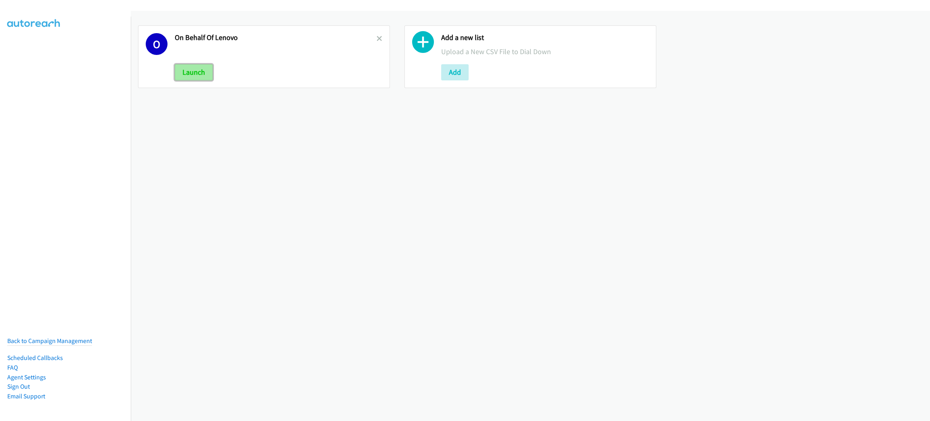
click at [200, 74] on button "Launch" at bounding box center [194, 72] width 38 height 16
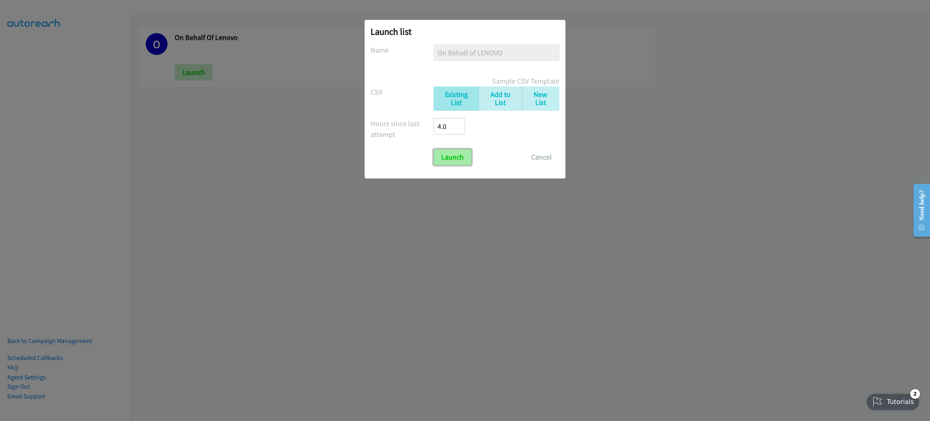
click at [457, 152] on input "Launch" at bounding box center [453, 157] width 38 height 16
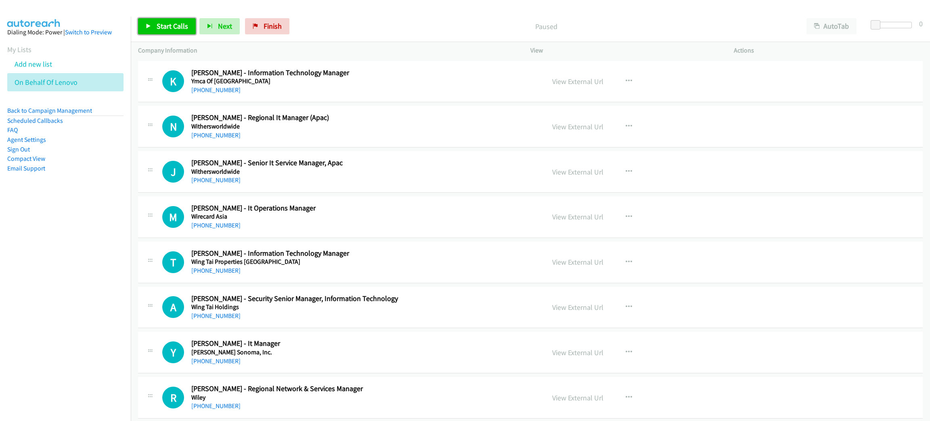
click at [174, 21] on span "Start Calls" at bounding box center [172, 25] width 31 height 9
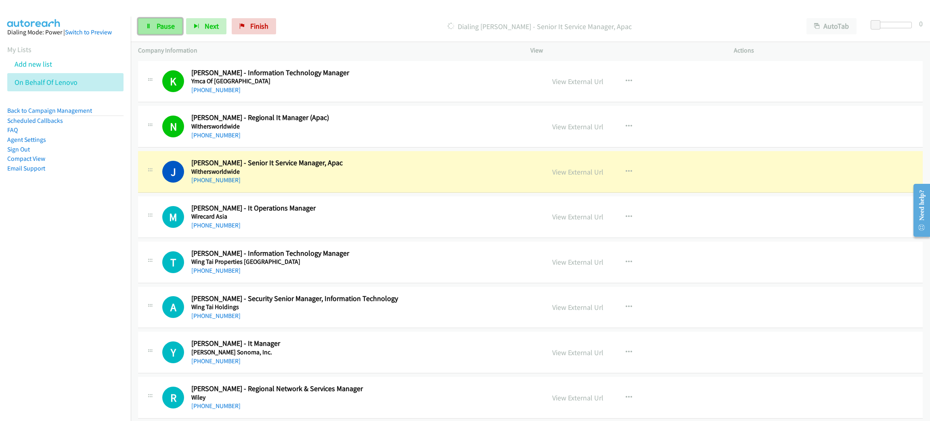
click at [170, 23] on span "Pause" at bounding box center [166, 25] width 18 height 9
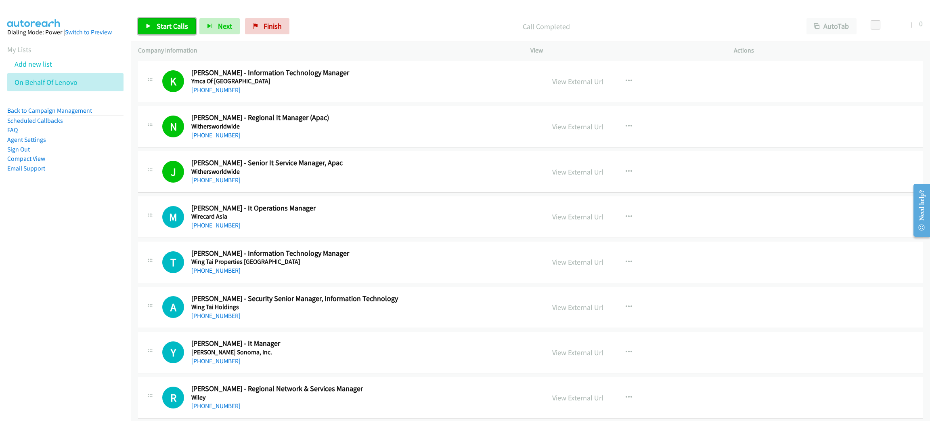
click at [176, 25] on span "Start Calls" at bounding box center [172, 25] width 31 height 9
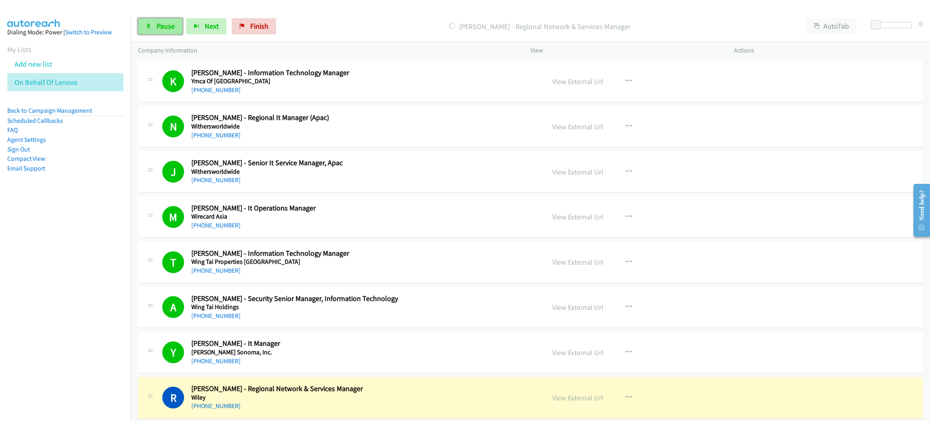
click at [163, 29] on span "Pause" at bounding box center [166, 25] width 18 height 9
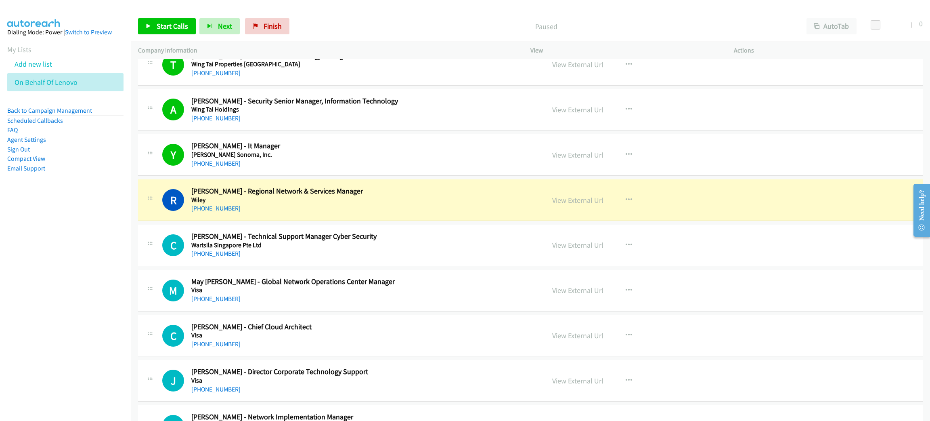
scroll to position [302, 0]
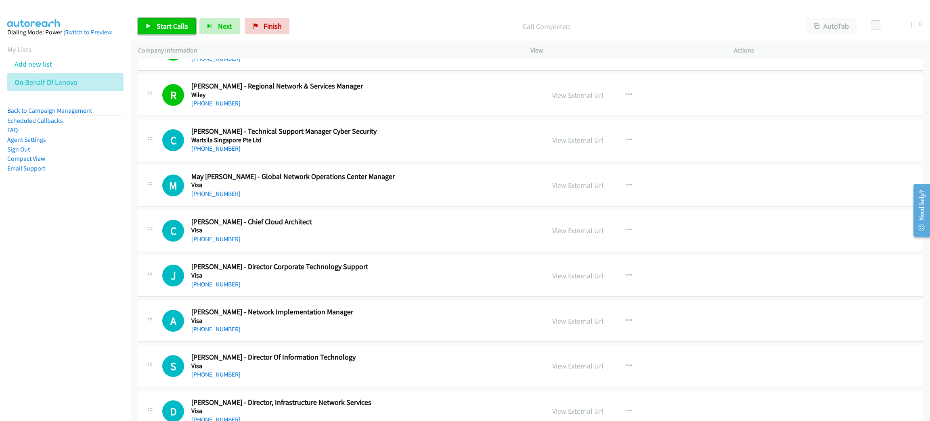
click at [172, 19] on link "Start Calls" at bounding box center [167, 26] width 58 height 16
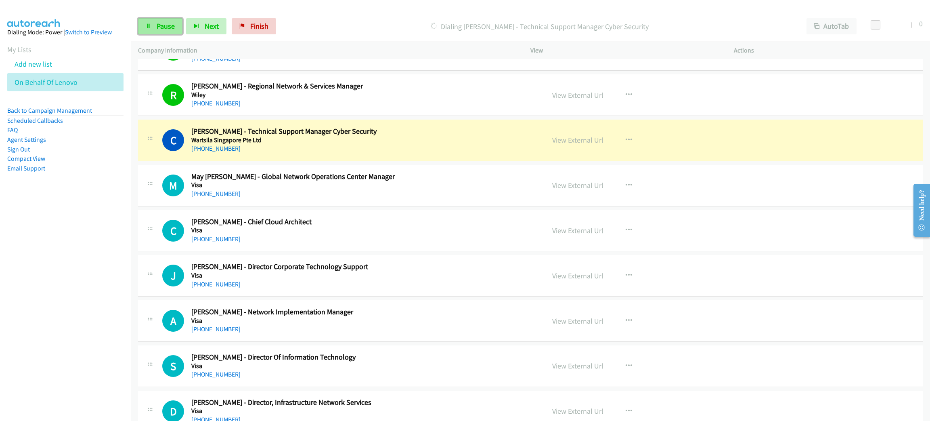
click at [166, 19] on link "Pause" at bounding box center [160, 26] width 44 height 16
click at [590, 140] on link "View External Url" at bounding box center [577, 139] width 51 height 9
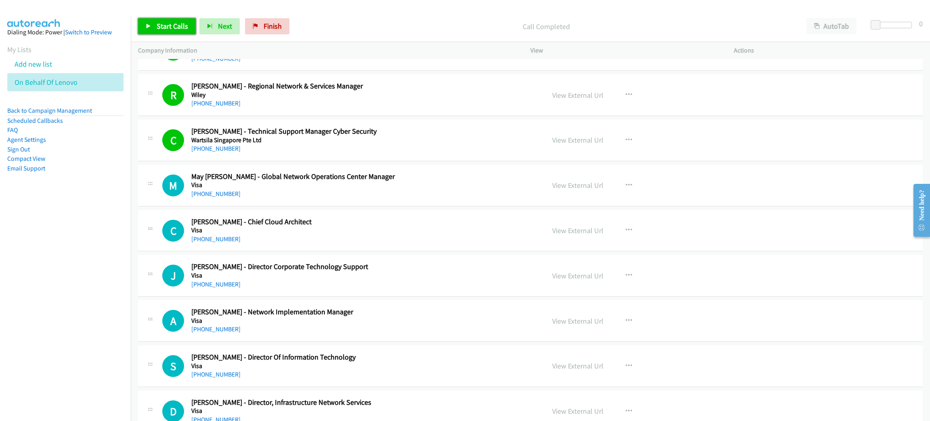
click at [174, 20] on link "Start Calls" at bounding box center [167, 26] width 58 height 16
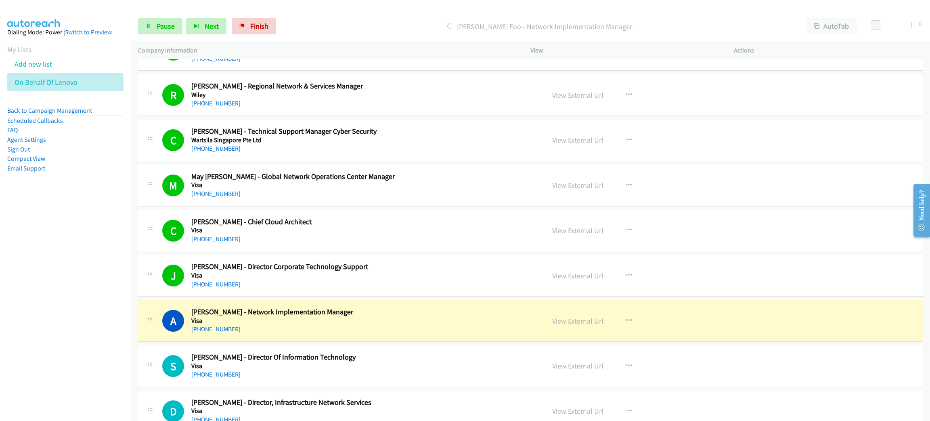
click at [73, 289] on nav "Dialing Mode: Power | Switch to Preview My Lists Add new list On Behalf Of Leno…" at bounding box center [65, 227] width 131 height 421
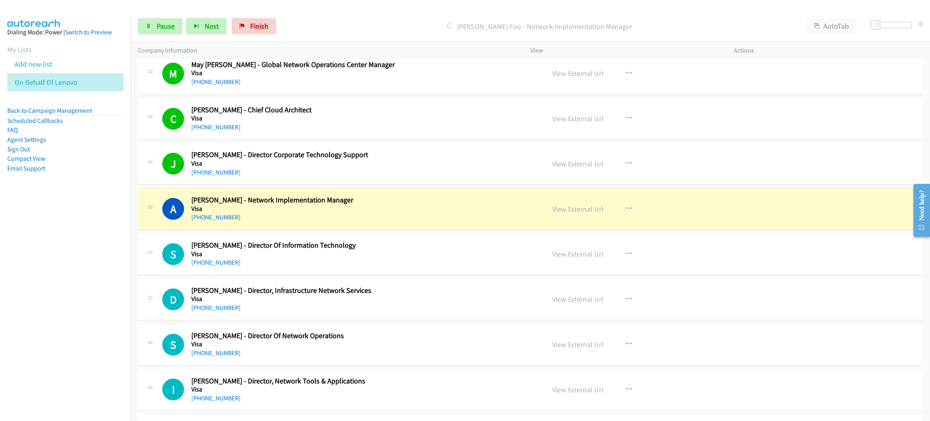
scroll to position [484, 0]
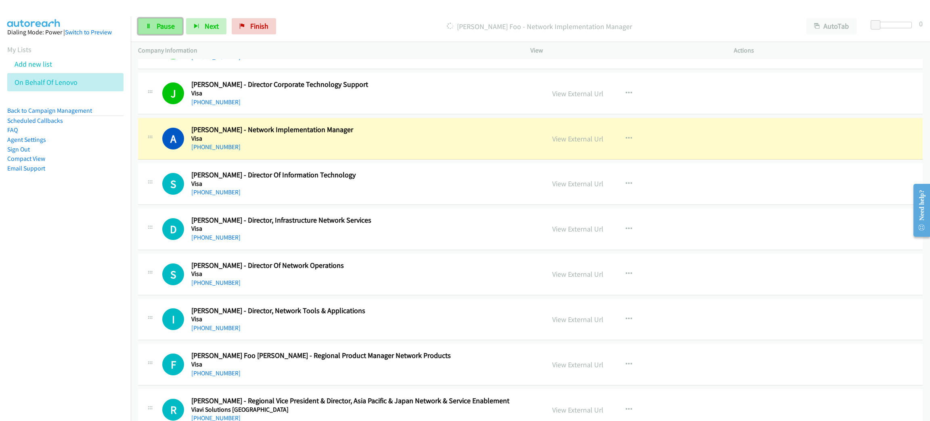
click at [157, 26] on span "Pause" at bounding box center [166, 25] width 18 height 9
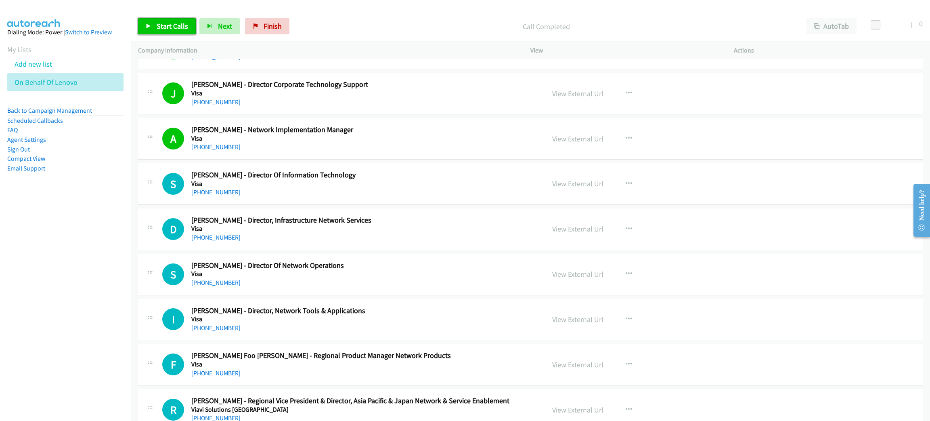
click at [151, 25] on icon at bounding box center [149, 27] width 6 height 6
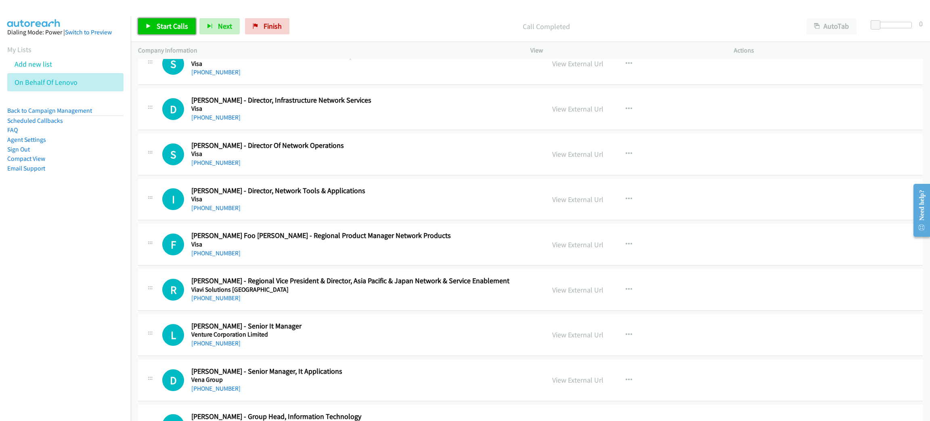
scroll to position [605, 0]
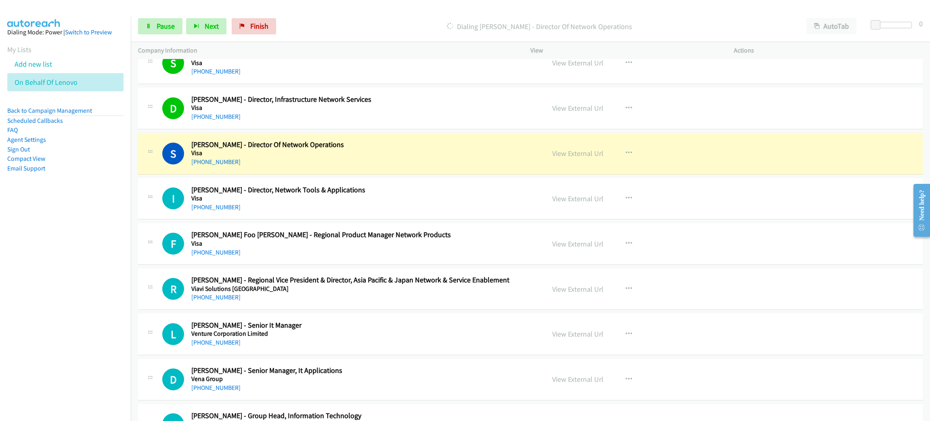
click at [252, 158] on div "[PHONE_NUMBER]" at bounding box center [362, 162] width 342 height 10
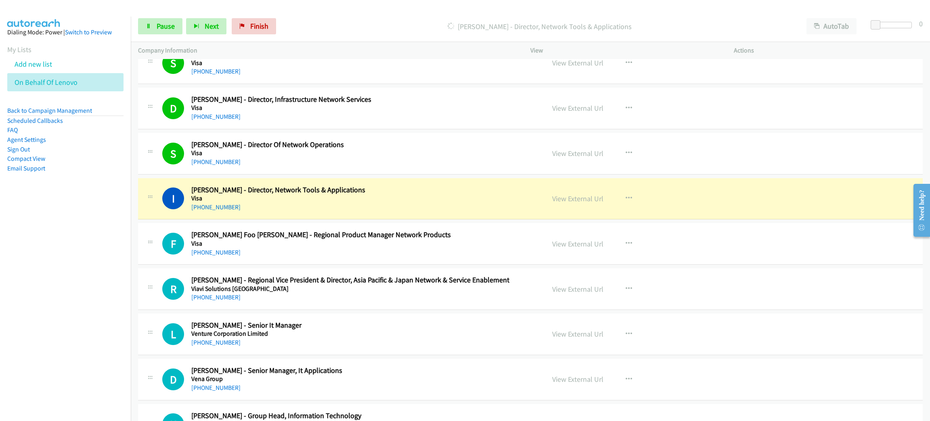
drag, startPoint x: 338, startPoint y: 203, endPoint x: 365, endPoint y: 199, distance: 27.3
click at [574, 200] on link "View External Url" at bounding box center [577, 198] width 51 height 9
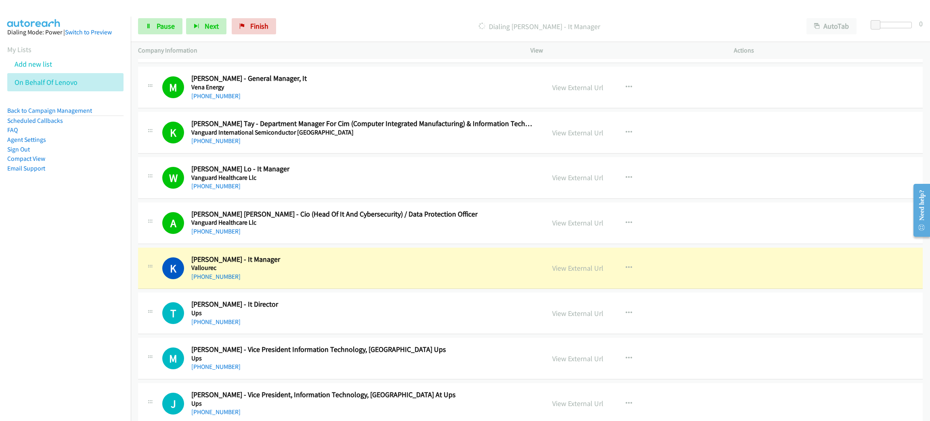
scroll to position [1090, 0]
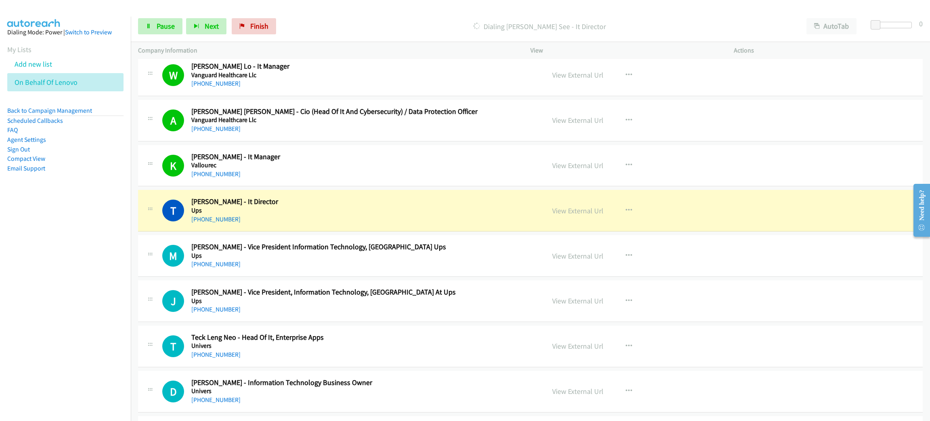
click at [328, 220] on div "[PHONE_NUMBER]" at bounding box center [362, 219] width 342 height 10
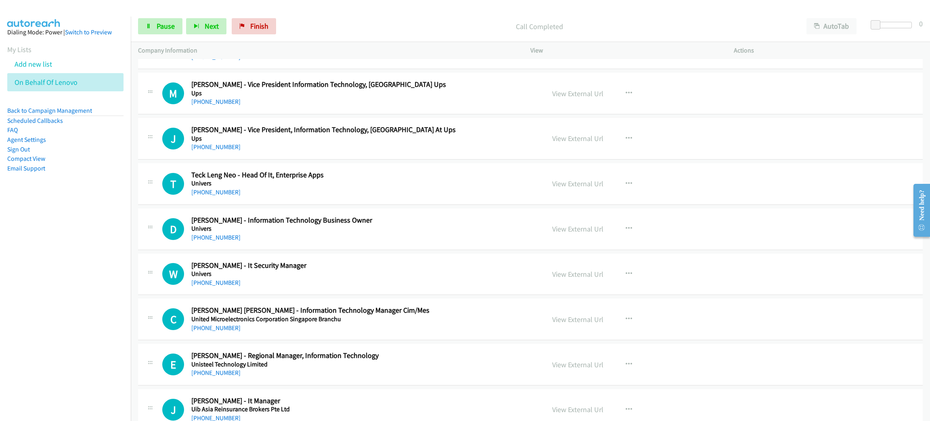
scroll to position [1271, 0]
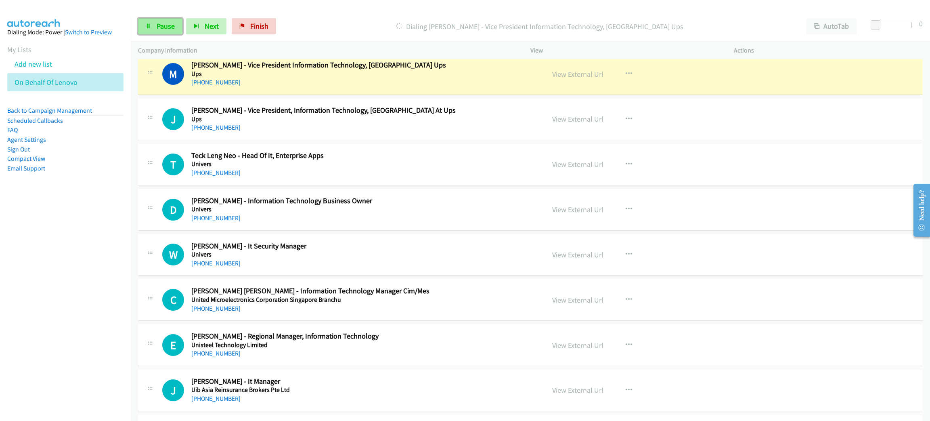
click at [160, 25] on span "Pause" at bounding box center [166, 25] width 18 height 9
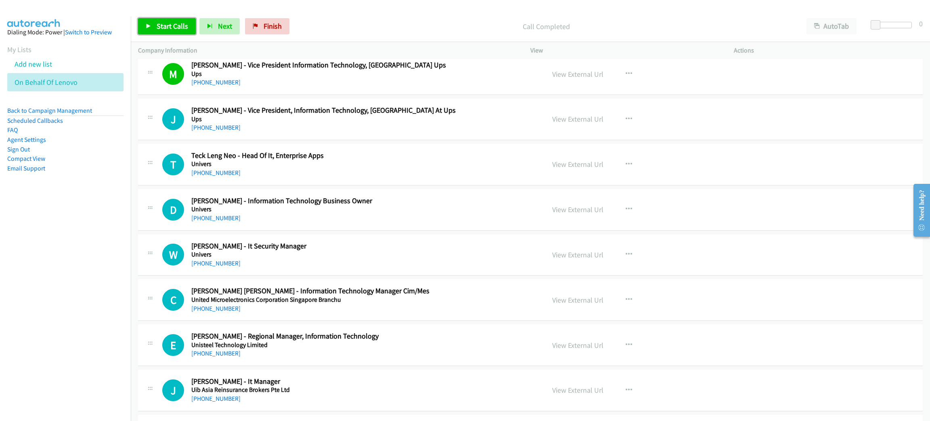
click at [167, 31] on link "Start Calls" at bounding box center [167, 26] width 58 height 16
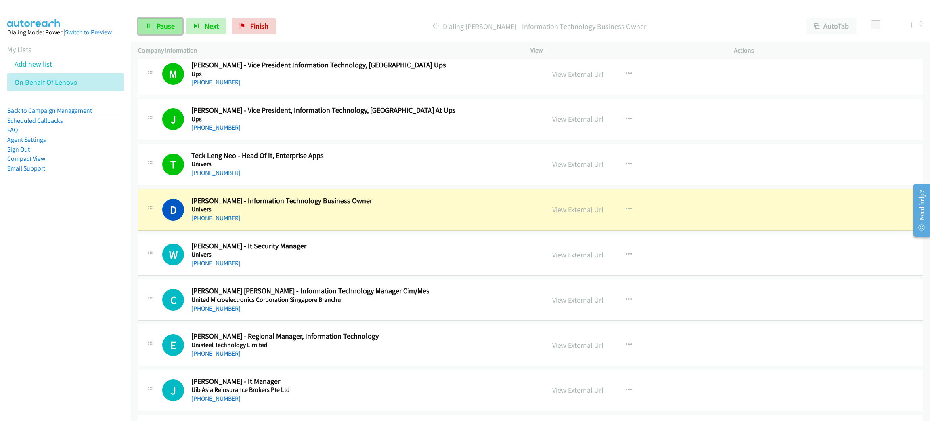
click at [151, 26] on icon at bounding box center [149, 27] width 6 height 6
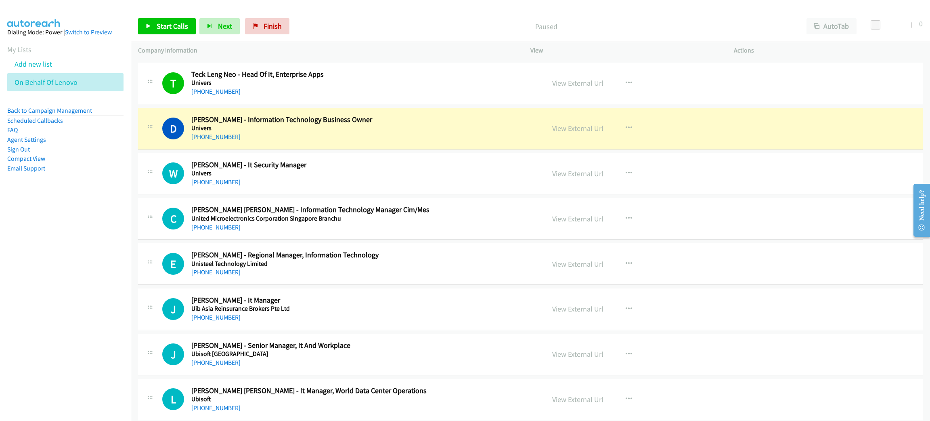
scroll to position [1392, 0]
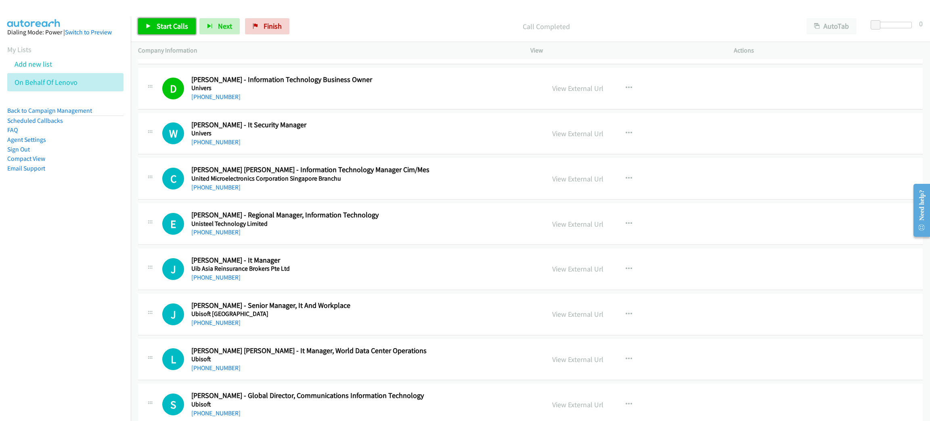
click at [171, 24] on span "Start Calls" at bounding box center [172, 25] width 31 height 9
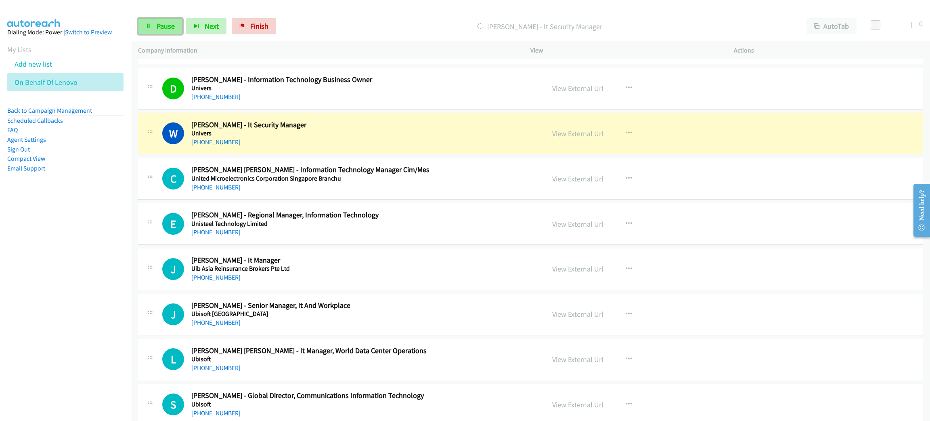
click at [152, 24] on link "Pause" at bounding box center [160, 26] width 44 height 16
click at [568, 133] on link "View External Url" at bounding box center [577, 133] width 51 height 9
